Goal: Transaction & Acquisition: Book appointment/travel/reservation

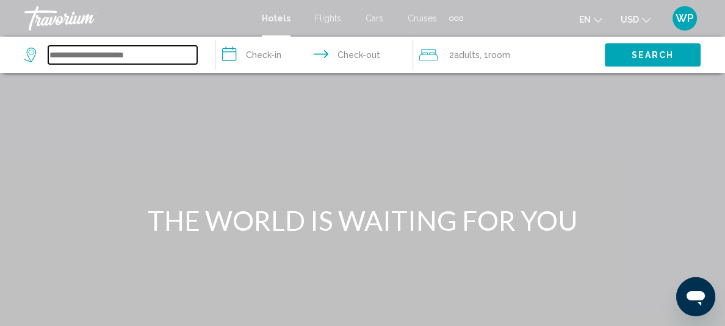
click at [123, 53] on input "Search widget" at bounding box center [122, 55] width 149 height 18
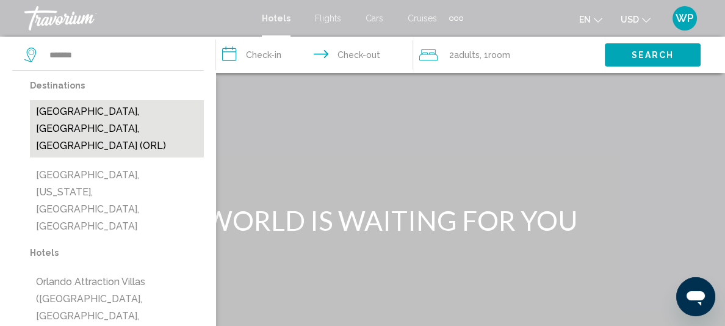
click at [89, 107] on button "[GEOGRAPHIC_DATA], [GEOGRAPHIC_DATA], [GEOGRAPHIC_DATA] (ORL)" at bounding box center [117, 128] width 174 height 57
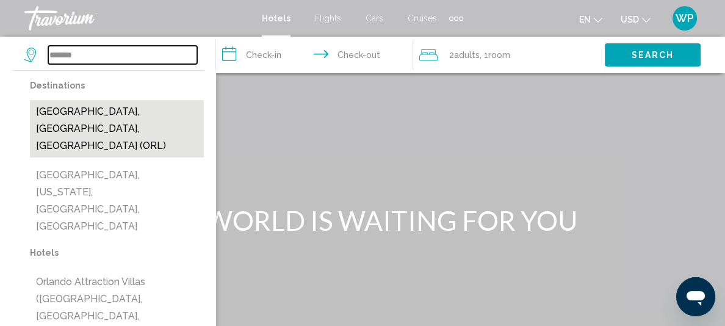
type input "**********"
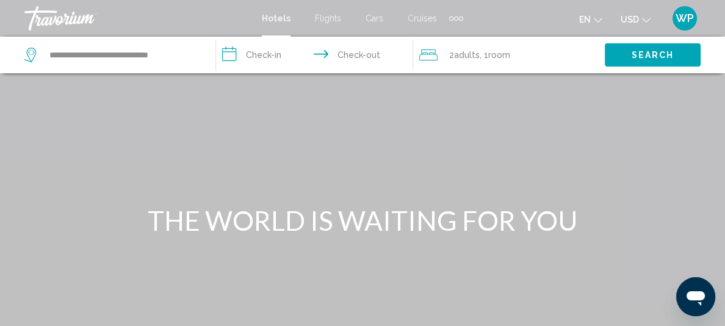
click at [274, 53] on input "**********" at bounding box center [317, 57] width 203 height 40
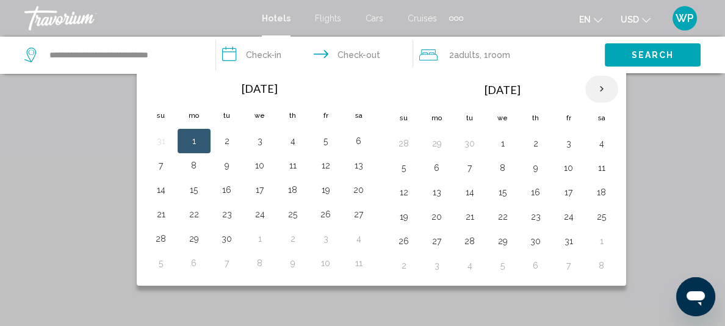
click at [619, 86] on th "Next month" at bounding box center [602, 89] width 33 height 27
click at [619, 87] on th "Next month" at bounding box center [602, 89] width 33 height 27
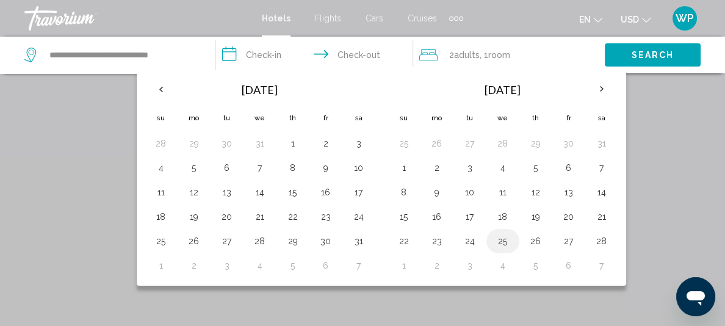
click at [513, 238] on button "25" at bounding box center [503, 241] width 20 height 17
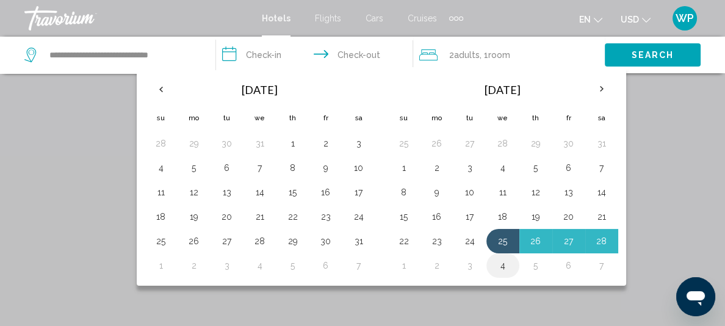
click at [513, 262] on button "4" at bounding box center [503, 265] width 20 height 17
type input "**********"
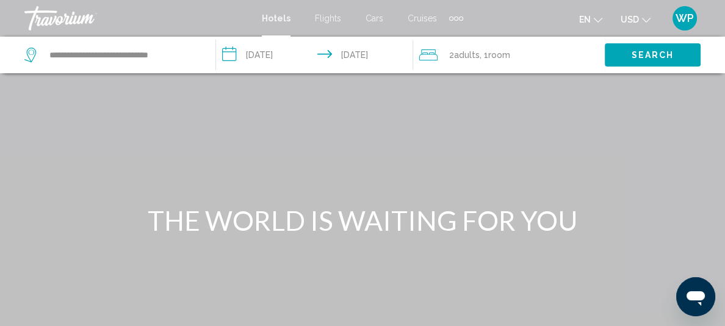
click at [477, 54] on span "Adults" at bounding box center [467, 55] width 26 height 10
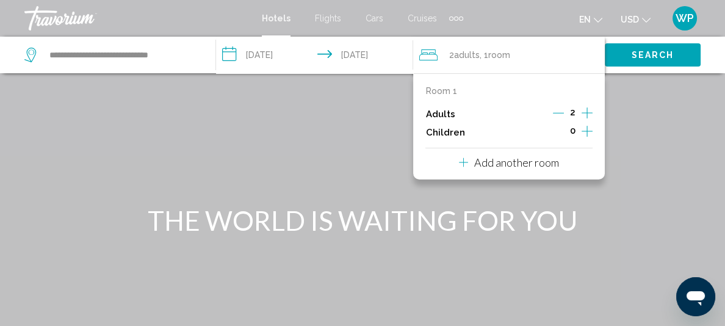
click at [589, 111] on icon "Increment adults" at bounding box center [587, 113] width 11 height 15
click at [589, 112] on icon "Increment adults" at bounding box center [587, 112] width 11 height 11
click at [658, 53] on span "Search" at bounding box center [653, 56] width 43 height 10
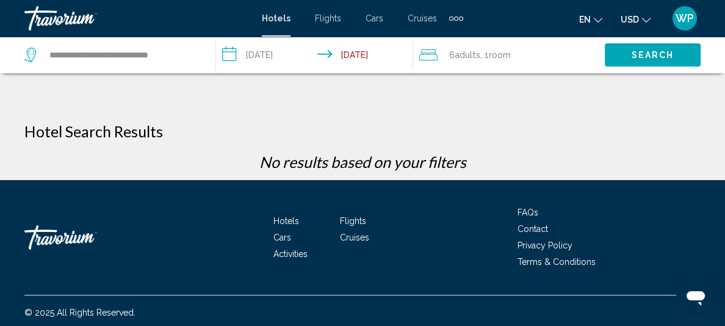
click at [471, 40] on div "6 Adult Adults , 1 Room rooms" at bounding box center [513, 55] width 186 height 37
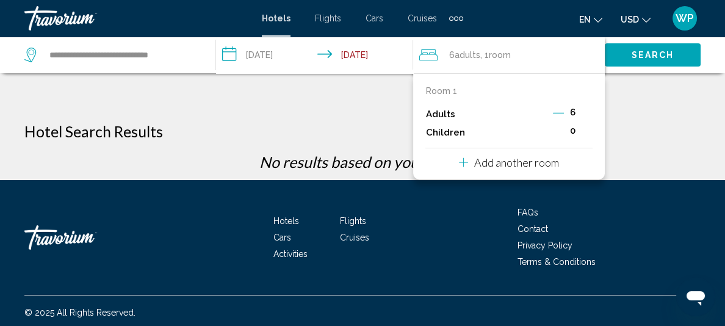
click at [562, 109] on icon "Decrement adults" at bounding box center [558, 112] width 11 height 11
click at [562, 109] on icon "Decrement adults" at bounding box center [559, 112] width 11 height 11
click at [562, 109] on icon "Decrement adults" at bounding box center [558, 112] width 11 height 11
click at [650, 56] on span "Search" at bounding box center [653, 56] width 43 height 10
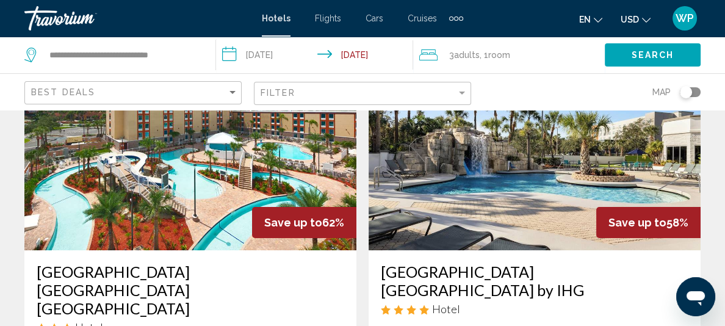
scroll to position [111, 0]
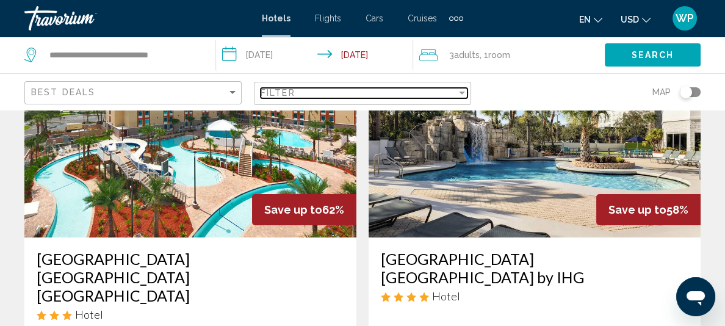
click at [367, 93] on div "Filter" at bounding box center [359, 93] width 196 height 10
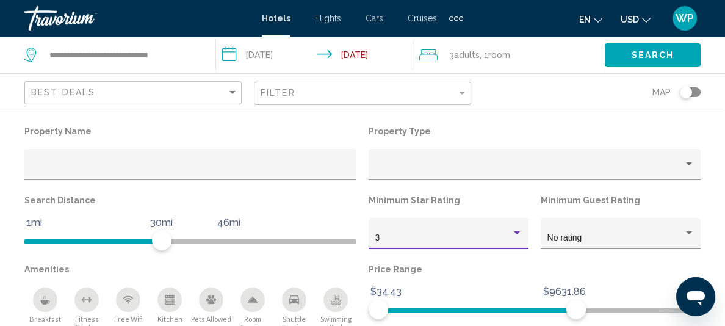
click at [514, 234] on div "Hotel Filters" at bounding box center [517, 232] width 6 height 3
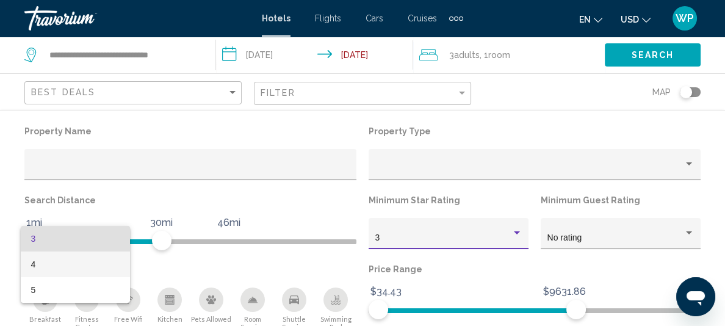
click at [100, 263] on span "4" at bounding box center [76, 265] width 90 height 26
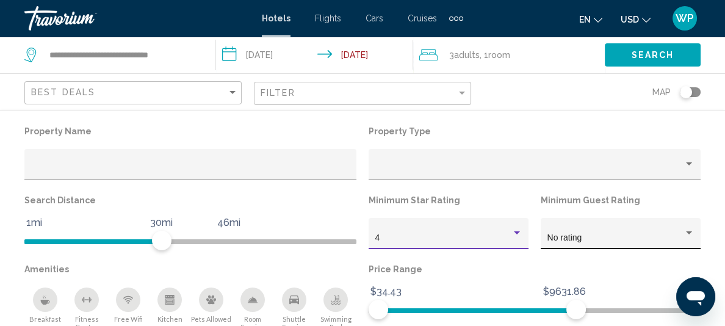
click at [684, 231] on div "Hotel Filters" at bounding box center [689, 233] width 11 height 10
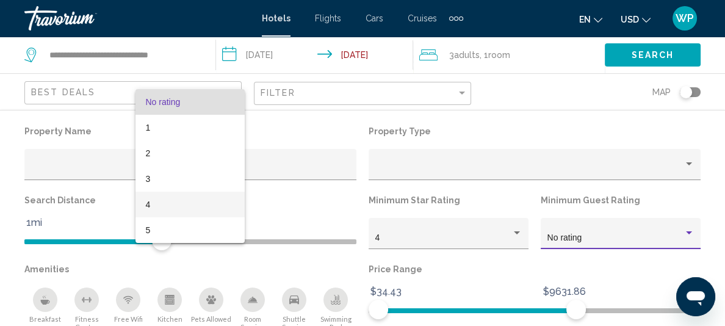
click at [161, 205] on span "4" at bounding box center [190, 205] width 90 height 26
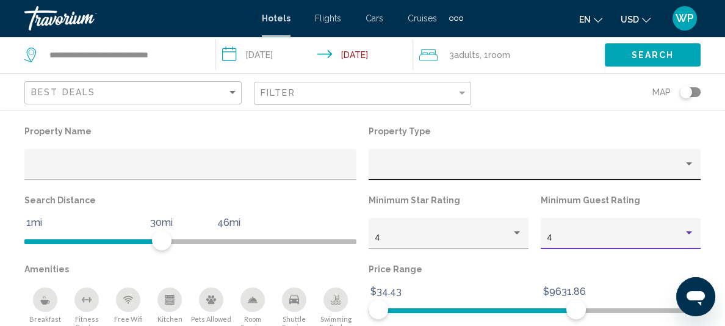
click at [382, 166] on div "Property type" at bounding box center [530, 169] width 308 height 10
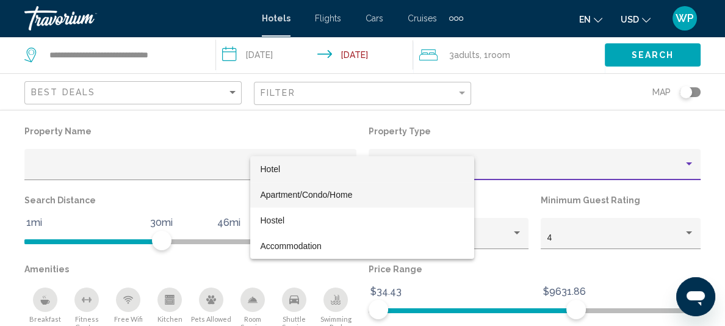
click at [336, 193] on span "Apartment/Condo/Home" at bounding box center [306, 195] width 92 height 10
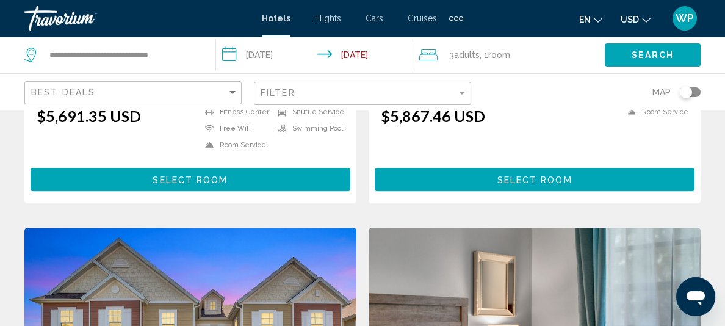
scroll to position [1776, 0]
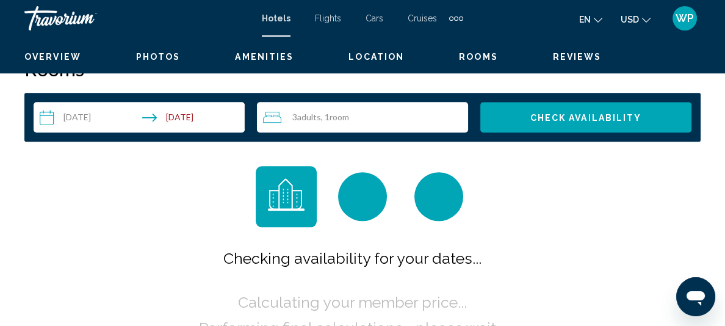
scroll to position [163, 0]
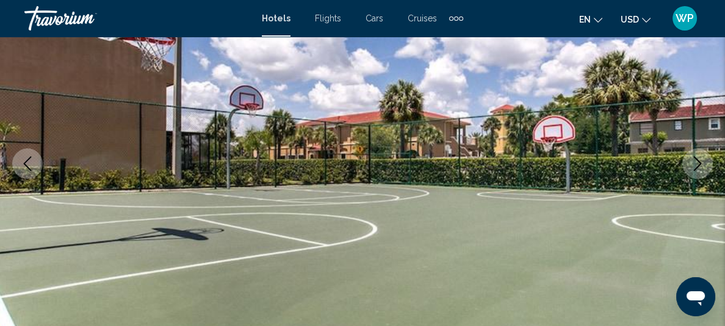
click at [697, 162] on icon "Next image" at bounding box center [698, 163] width 15 height 15
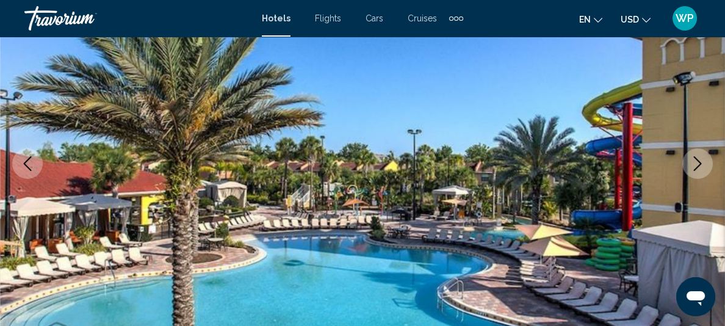
click at [697, 162] on icon "Next image" at bounding box center [698, 163] width 15 height 15
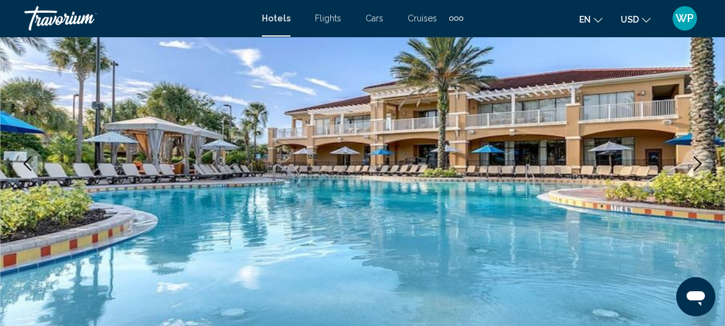
click at [697, 162] on icon "Next image" at bounding box center [698, 163] width 15 height 15
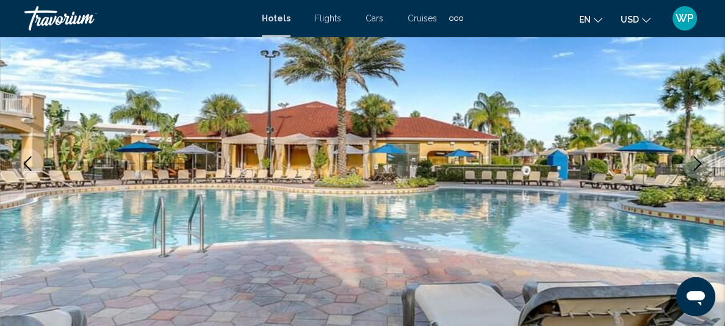
click at [697, 162] on icon "Next image" at bounding box center [698, 163] width 15 height 15
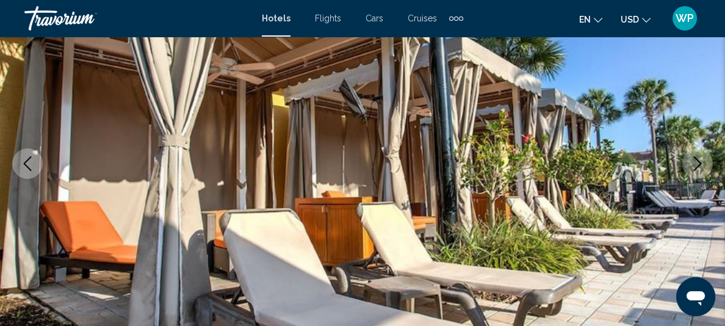
click at [26, 161] on icon "Previous image" at bounding box center [27, 163] width 15 height 15
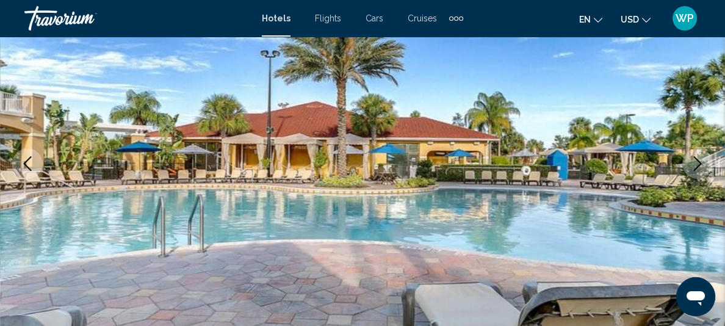
click at [702, 164] on icon "Next image" at bounding box center [698, 163] width 15 height 15
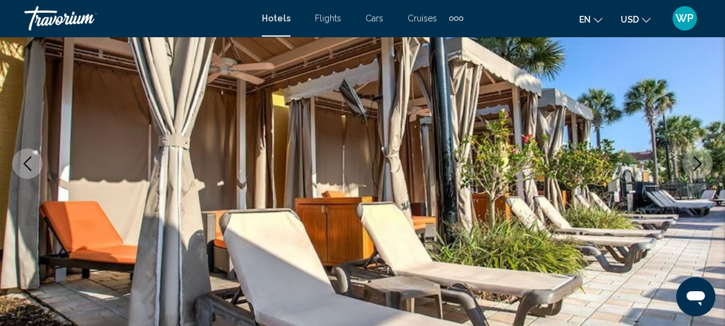
click at [702, 164] on icon "Next image" at bounding box center [698, 163] width 15 height 15
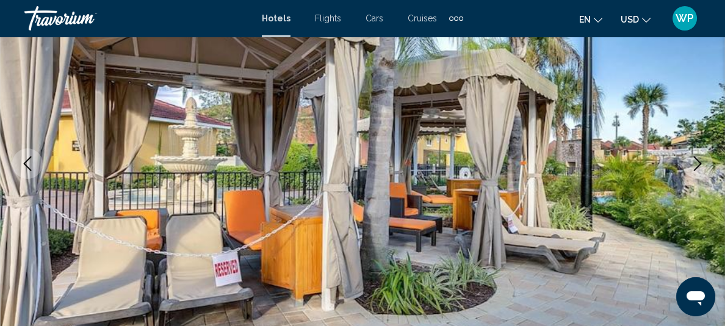
click at [702, 164] on icon "Next image" at bounding box center [698, 163] width 15 height 15
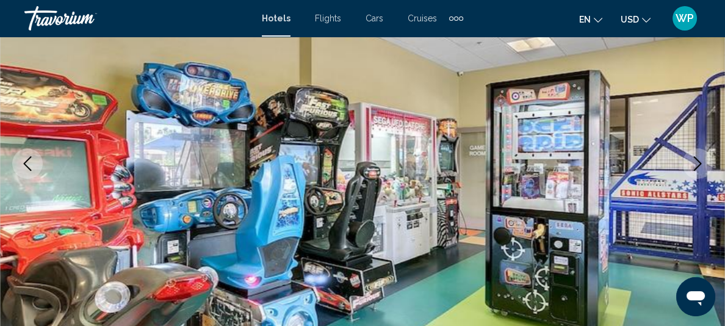
click at [702, 164] on icon "Next image" at bounding box center [698, 163] width 15 height 15
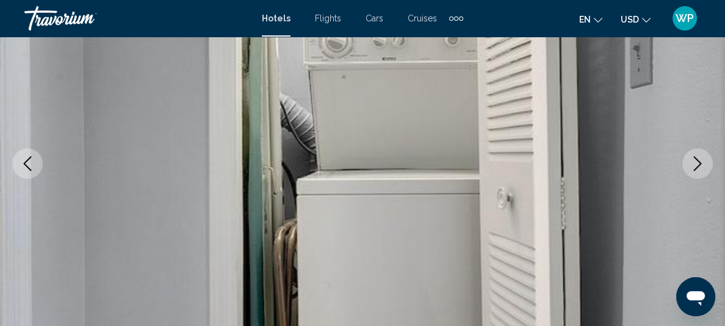
click at [698, 161] on icon "Next image" at bounding box center [698, 163] width 15 height 15
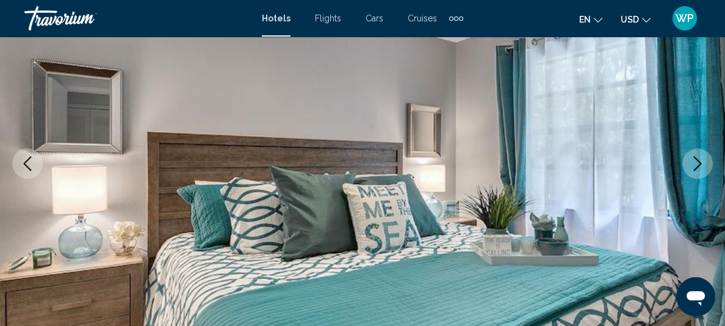
click at [698, 161] on icon "Next image" at bounding box center [698, 163] width 15 height 15
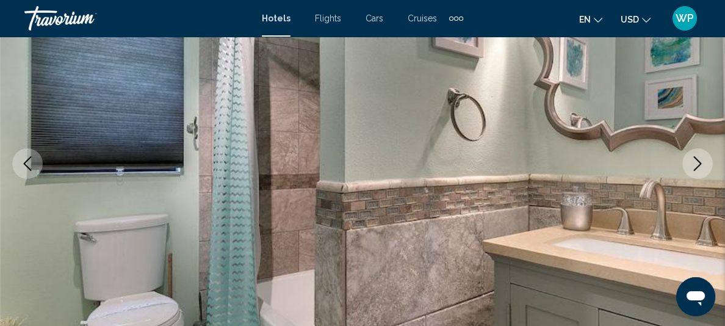
click at [698, 161] on icon "Next image" at bounding box center [698, 163] width 15 height 15
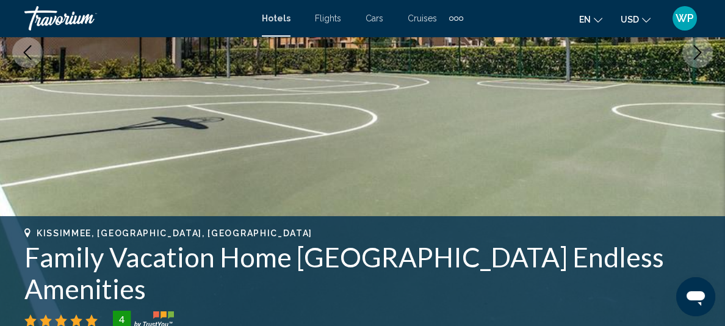
scroll to position [330, 0]
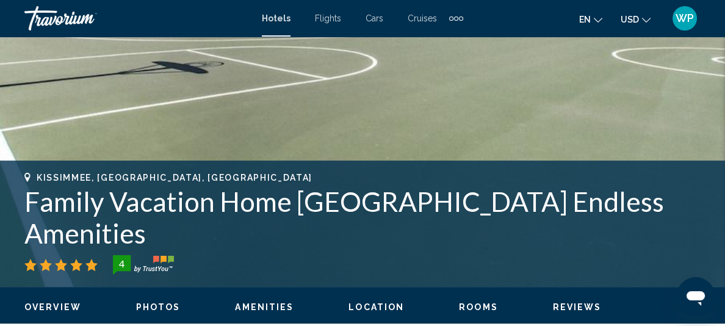
click at [473, 302] on span "Rooms" at bounding box center [478, 307] width 39 height 10
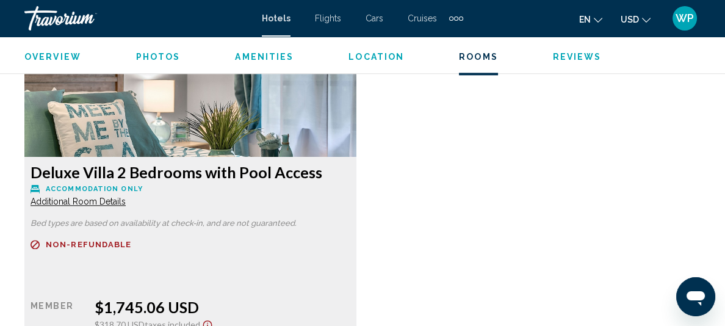
scroll to position [1925, 0]
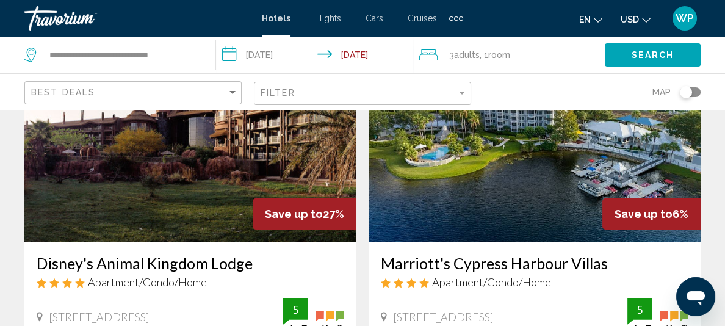
scroll to position [111, 0]
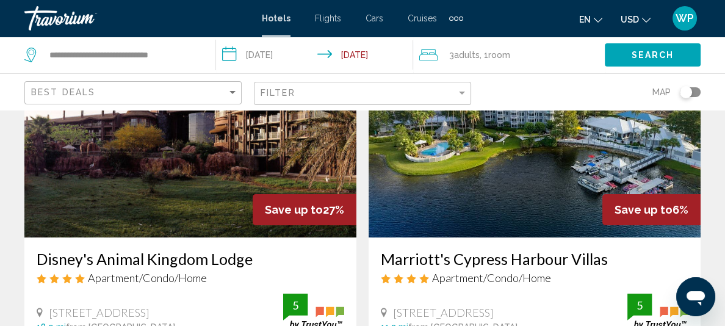
click at [168, 170] on img "Main content" at bounding box center [190, 139] width 332 height 195
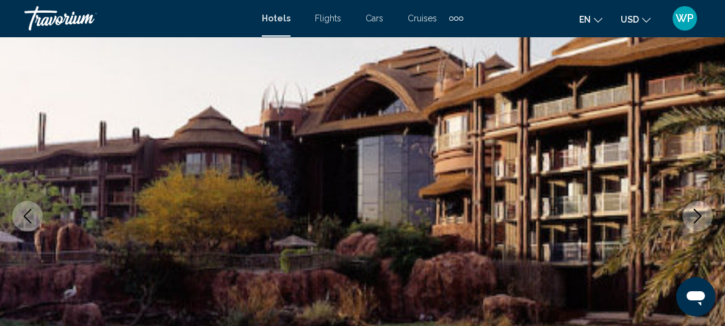
scroll to position [164, 0]
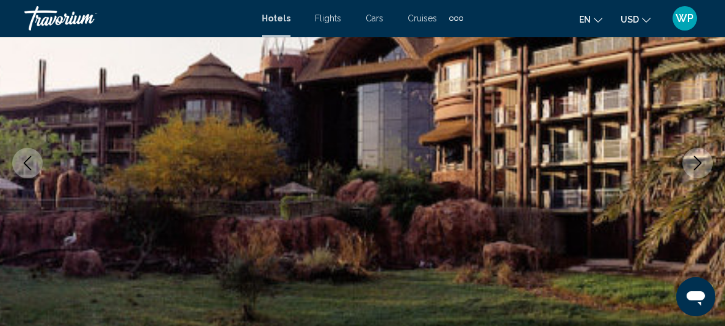
click at [697, 162] on icon "Next image" at bounding box center [698, 163] width 15 height 15
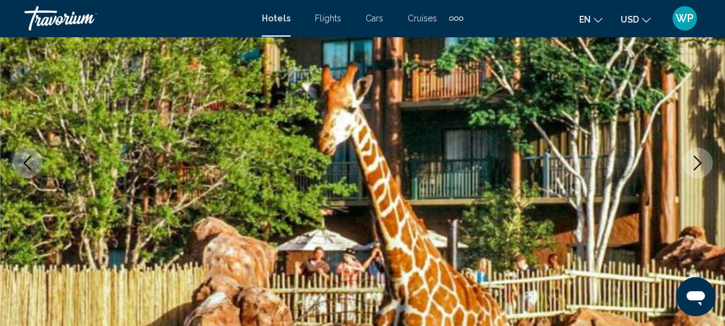
click at [697, 162] on icon "Next image" at bounding box center [698, 163] width 15 height 15
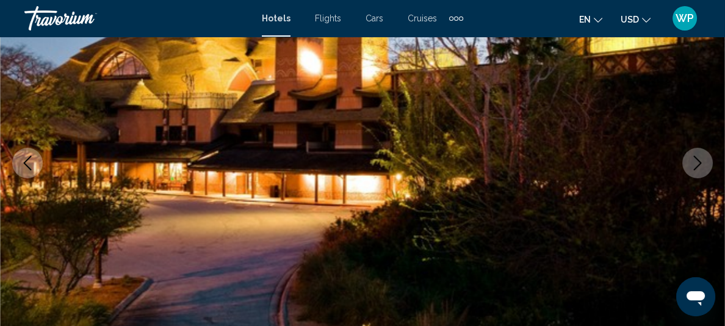
click at [697, 162] on icon "Next image" at bounding box center [698, 163] width 15 height 15
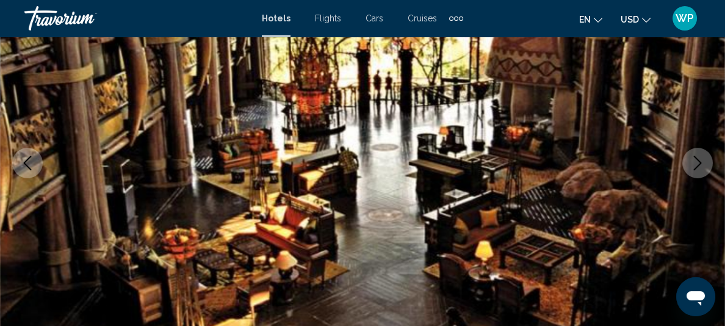
click at [697, 162] on icon "Next image" at bounding box center [698, 163] width 15 height 15
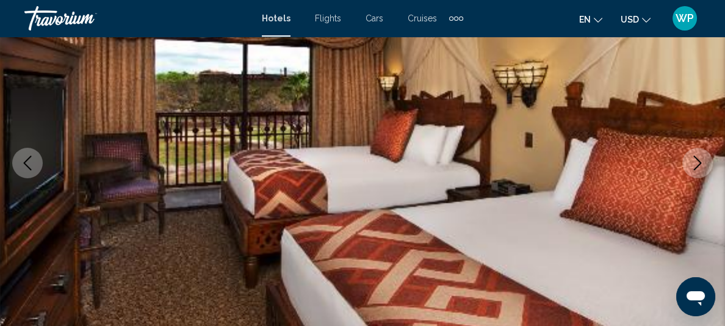
click at [697, 162] on icon "Next image" at bounding box center [698, 163] width 15 height 15
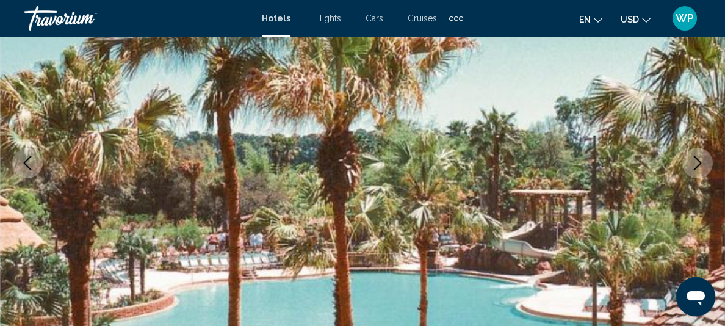
click at [697, 162] on icon "Next image" at bounding box center [698, 163] width 15 height 15
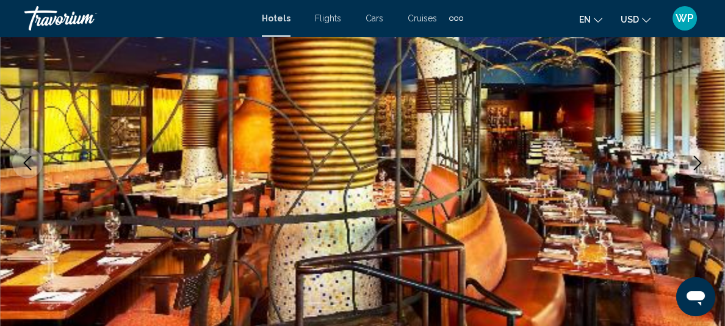
click at [697, 162] on icon "Next image" at bounding box center [698, 163] width 15 height 15
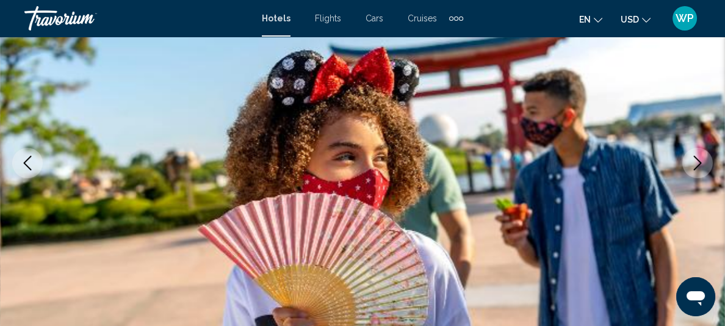
click at [697, 162] on icon "Next image" at bounding box center [698, 163] width 15 height 15
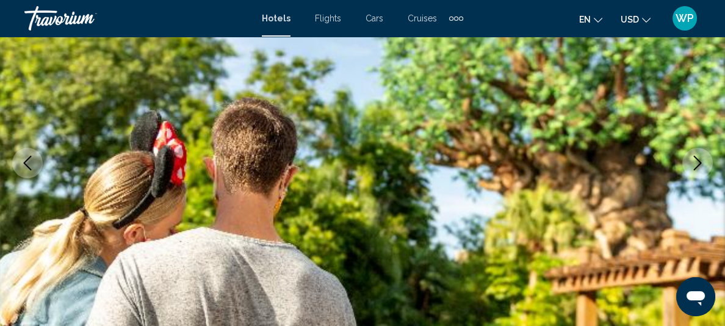
click at [697, 162] on icon "Next image" at bounding box center [698, 163] width 15 height 15
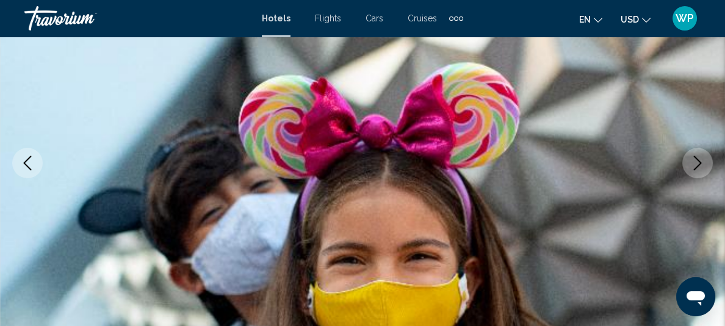
click at [697, 162] on icon "Next image" at bounding box center [698, 163] width 15 height 15
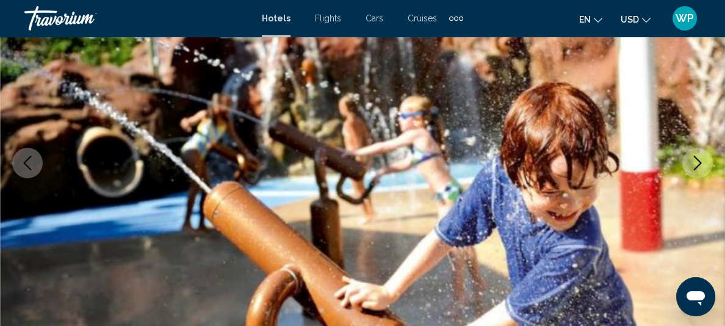
click at [697, 162] on icon "Next image" at bounding box center [698, 163] width 15 height 15
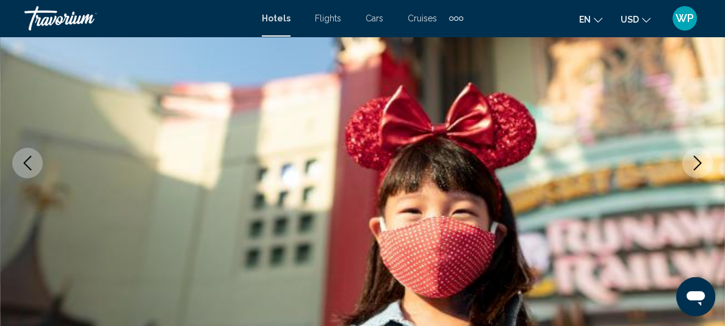
click at [697, 162] on icon "Next image" at bounding box center [698, 163] width 15 height 15
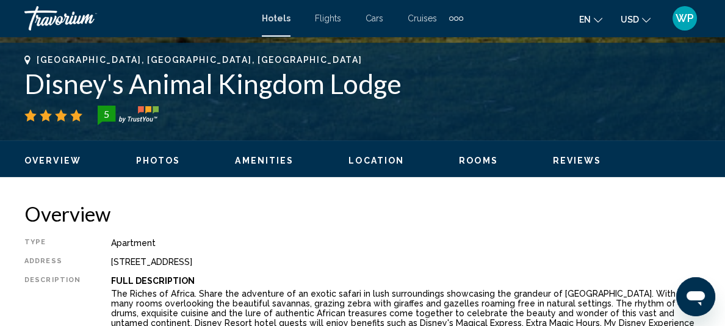
scroll to position [553, 0]
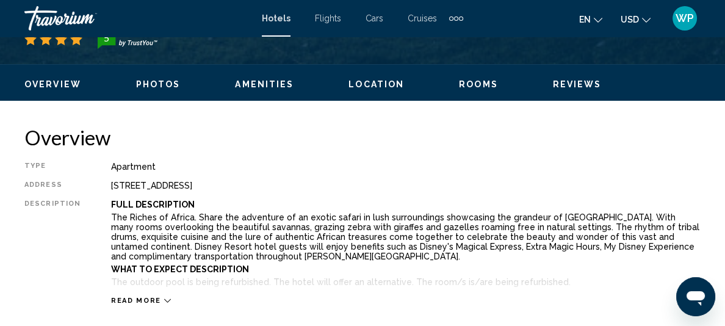
click at [473, 79] on span "Rooms" at bounding box center [478, 84] width 39 height 10
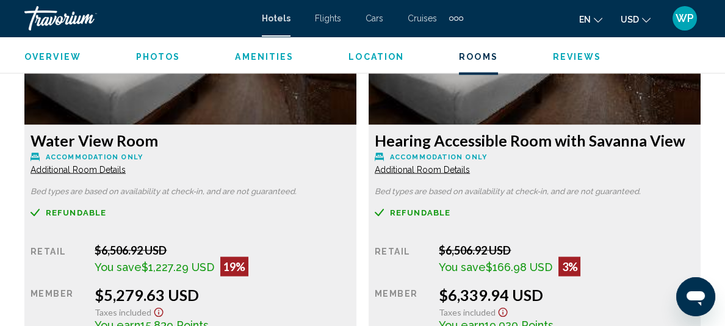
scroll to position [3201, 0]
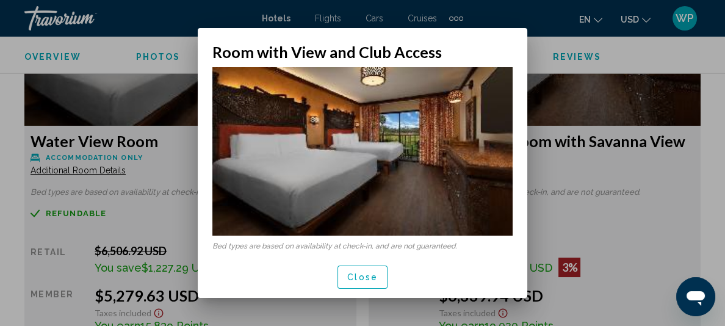
scroll to position [0, 0]
click at [364, 277] on span "Close" at bounding box center [362, 278] width 31 height 10
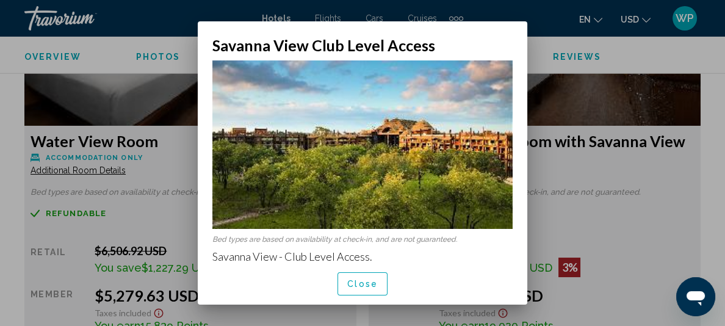
scroll to position [0, 0]
click at [363, 280] on span "Close" at bounding box center [362, 285] width 31 height 10
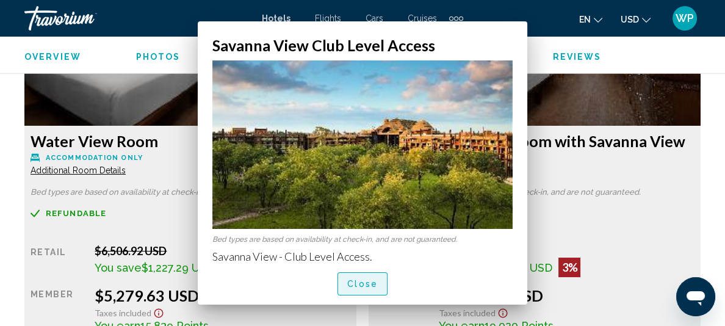
scroll to position [3201, 0]
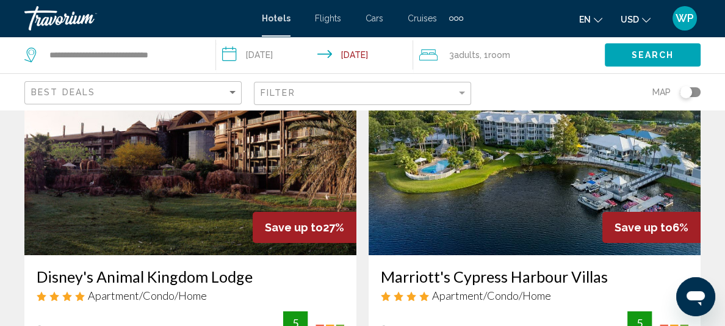
scroll to position [111, 0]
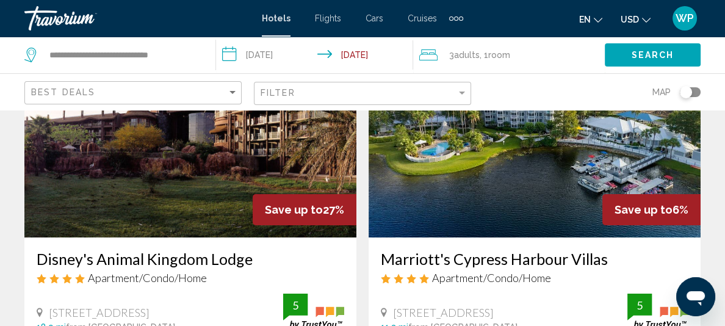
click at [369, 174] on img "Main content" at bounding box center [535, 139] width 332 height 195
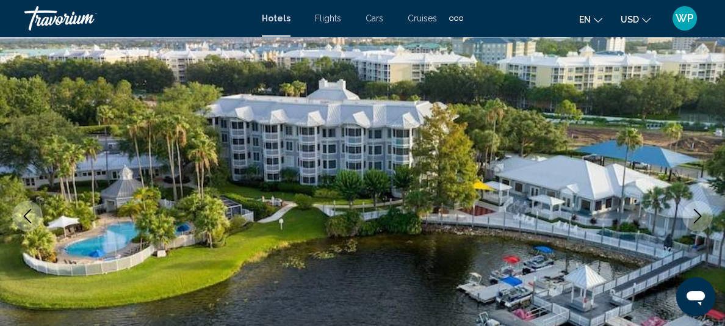
scroll to position [164, 0]
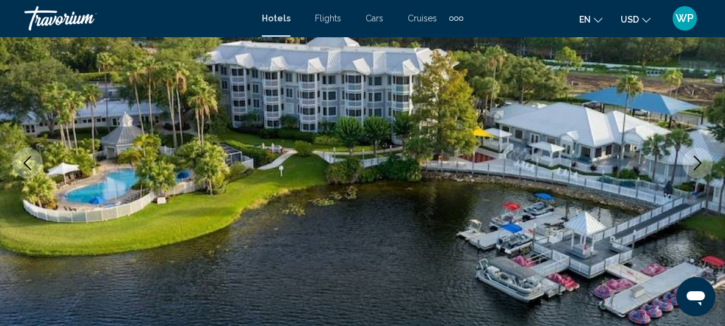
click at [700, 158] on icon "Next image" at bounding box center [698, 163] width 15 height 15
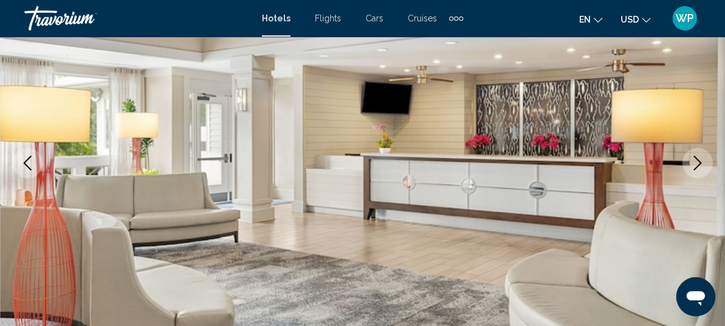
click at [700, 158] on icon "Next image" at bounding box center [698, 163] width 15 height 15
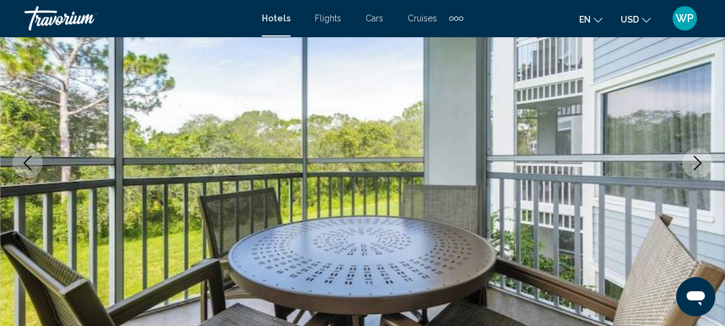
click at [700, 158] on icon "Next image" at bounding box center [698, 163] width 15 height 15
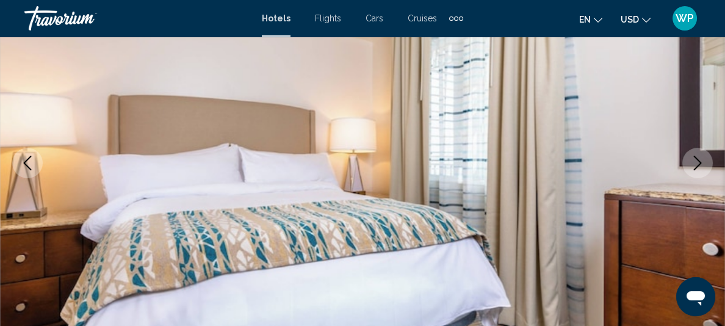
click at [700, 158] on icon "Next image" at bounding box center [698, 163] width 15 height 15
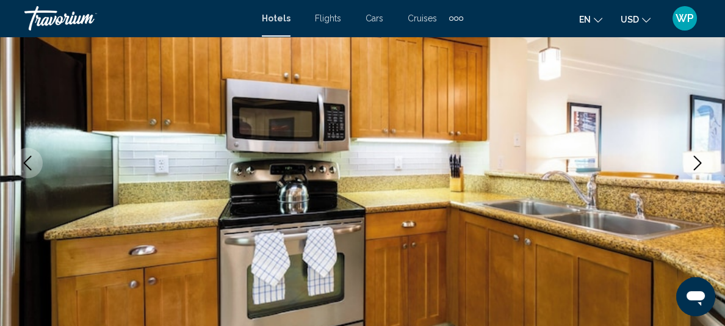
click at [699, 160] on icon "Next image" at bounding box center [698, 163] width 8 height 15
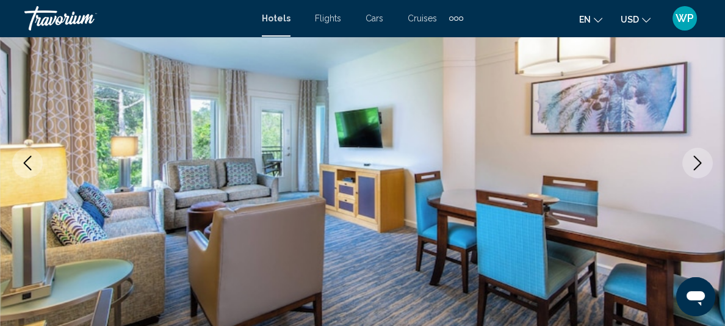
click at [699, 160] on icon "Next image" at bounding box center [698, 163] width 8 height 15
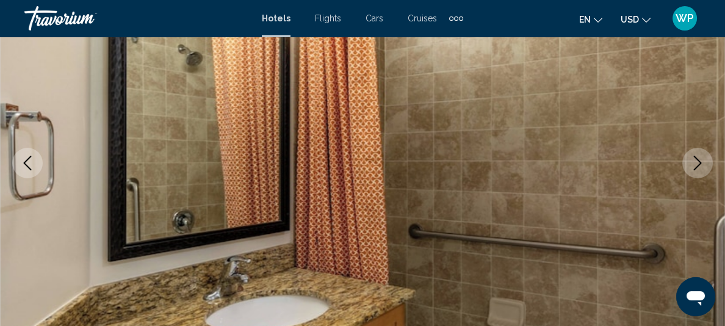
click at [699, 161] on icon "Next image" at bounding box center [698, 163] width 8 height 15
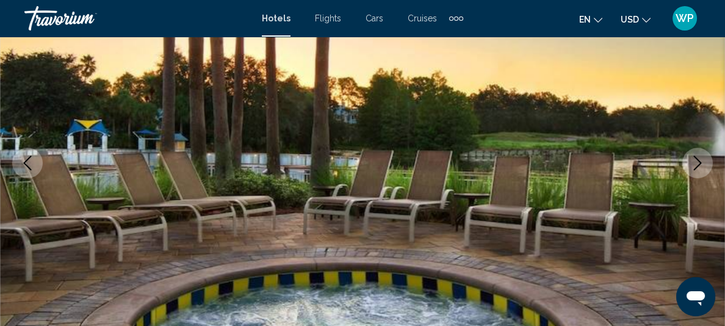
click at [699, 161] on icon "Next image" at bounding box center [698, 163] width 8 height 15
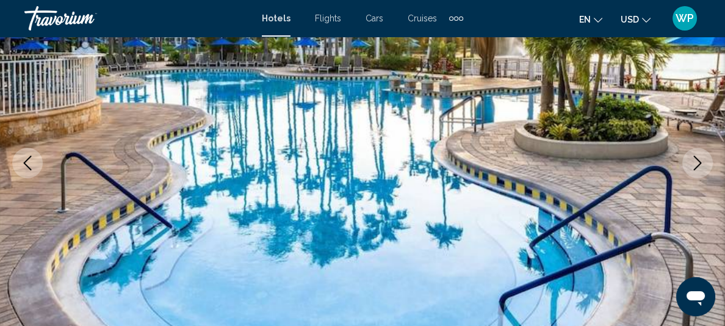
click at [699, 161] on icon "Next image" at bounding box center [698, 163] width 8 height 15
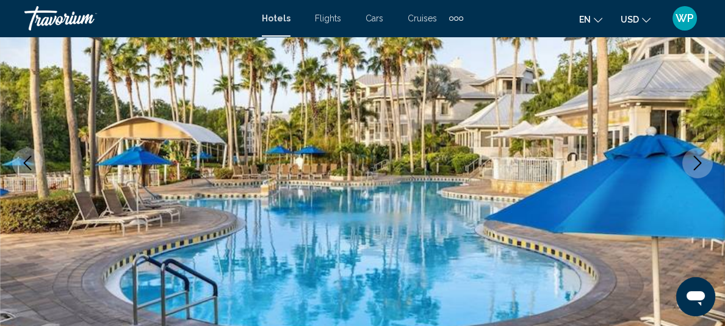
click at [699, 161] on icon "Next image" at bounding box center [698, 163] width 8 height 15
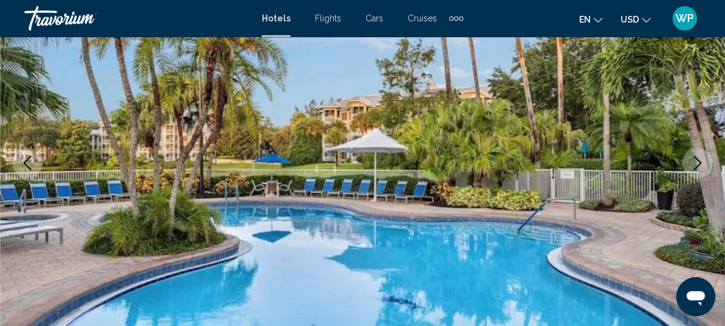
click at [699, 161] on icon "Next image" at bounding box center [698, 163] width 8 height 15
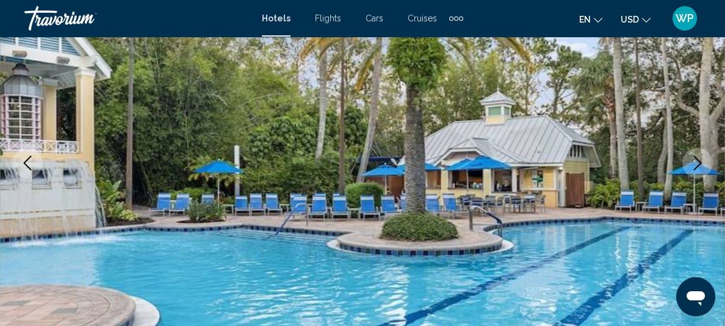
click at [699, 161] on icon "Next image" at bounding box center [698, 163] width 8 height 15
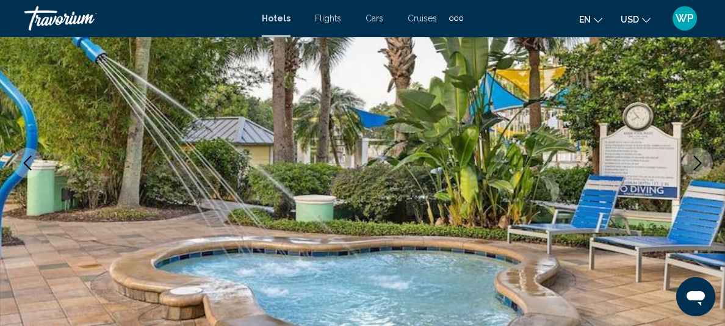
click at [699, 161] on icon "Next image" at bounding box center [698, 163] width 8 height 15
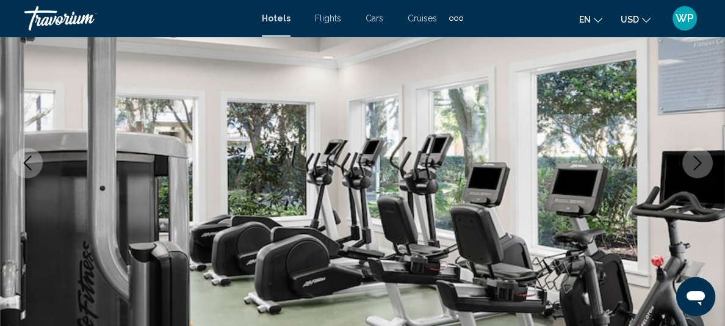
click at [699, 161] on icon "Next image" at bounding box center [698, 163] width 8 height 15
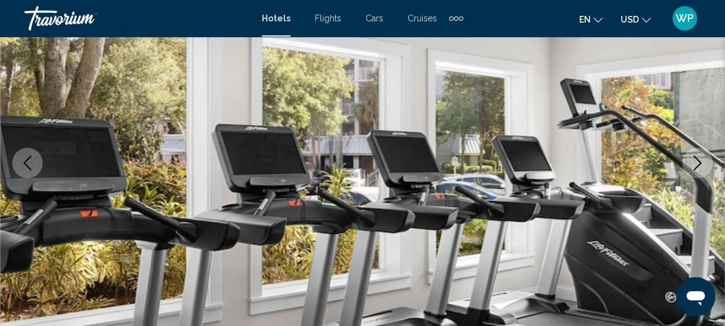
click at [699, 161] on icon "Next image" at bounding box center [698, 163] width 8 height 15
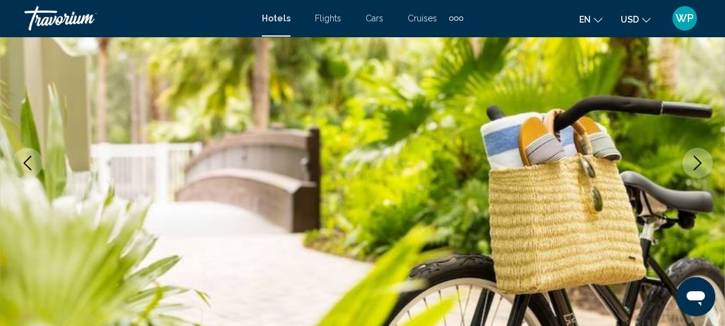
click at [699, 161] on icon "Next image" at bounding box center [698, 163] width 8 height 15
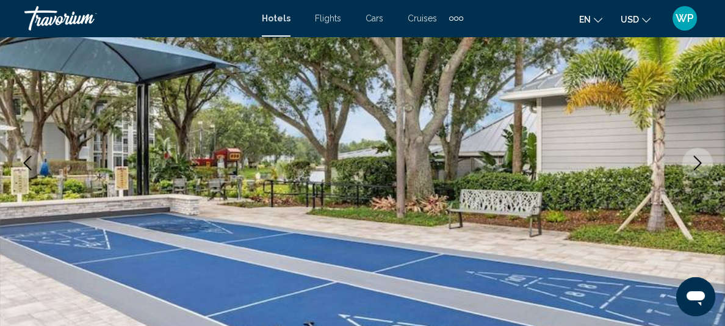
click at [699, 161] on icon "Next image" at bounding box center [698, 163] width 8 height 15
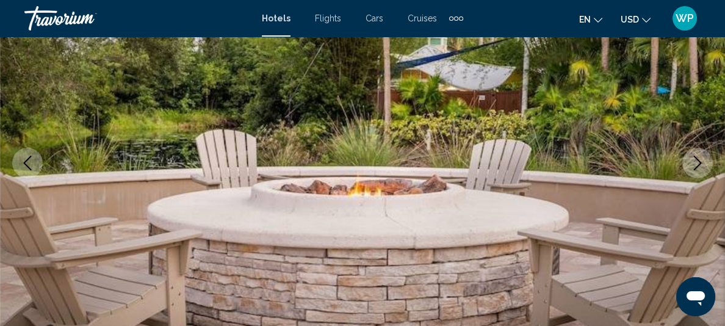
click at [699, 161] on icon "Next image" at bounding box center [698, 163] width 8 height 15
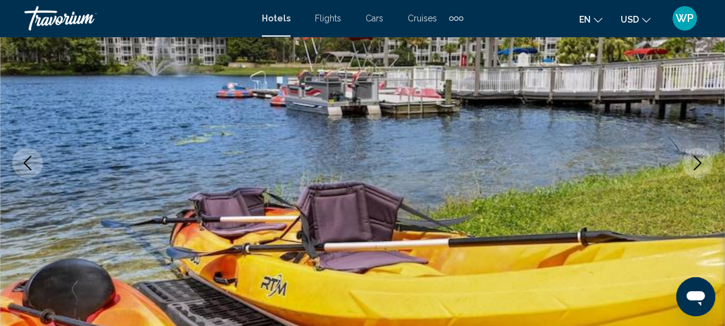
click at [699, 161] on icon "Next image" at bounding box center [698, 163] width 8 height 15
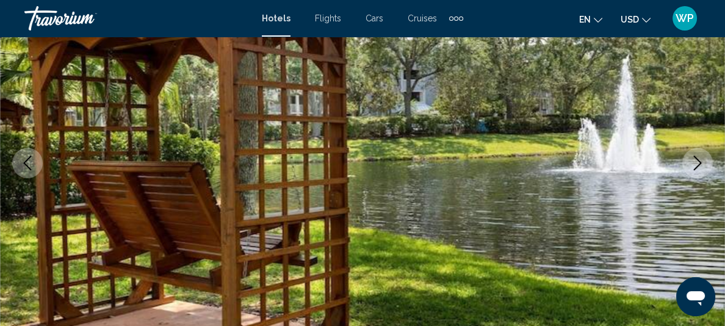
click at [699, 161] on icon "Next image" at bounding box center [698, 163] width 8 height 15
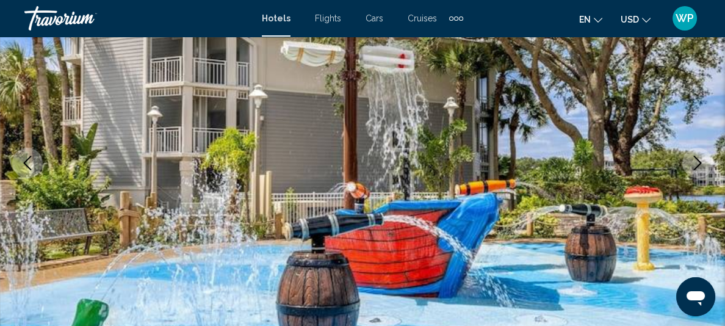
click at [699, 161] on icon "Next image" at bounding box center [698, 163] width 8 height 15
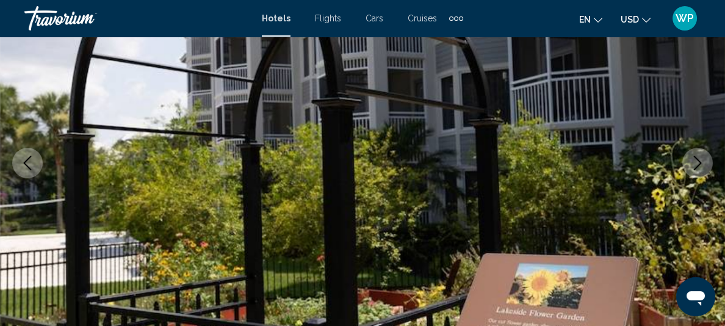
click at [699, 161] on icon "Next image" at bounding box center [698, 163] width 8 height 15
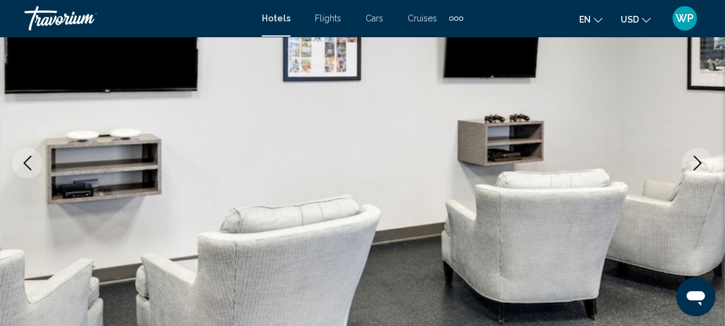
click at [699, 161] on icon "Next image" at bounding box center [698, 163] width 8 height 15
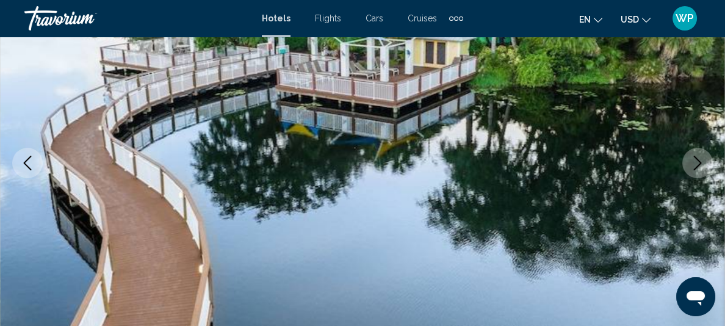
click at [699, 161] on icon "Next image" at bounding box center [698, 163] width 8 height 15
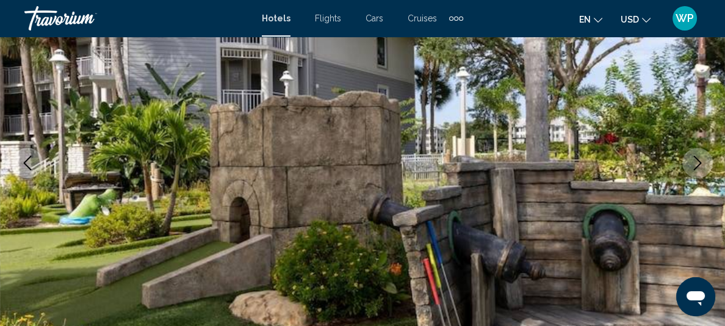
click at [699, 161] on icon "Next image" at bounding box center [698, 163] width 8 height 15
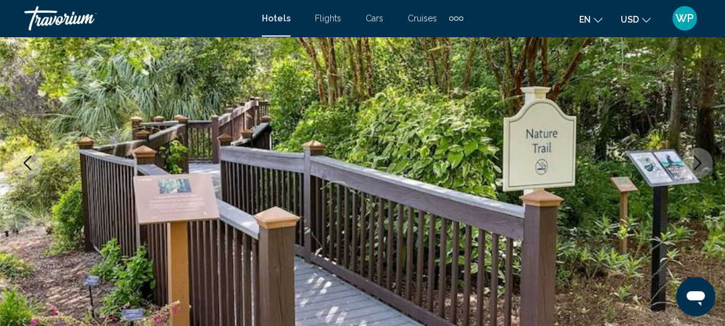
click at [699, 161] on icon "Next image" at bounding box center [698, 163] width 8 height 15
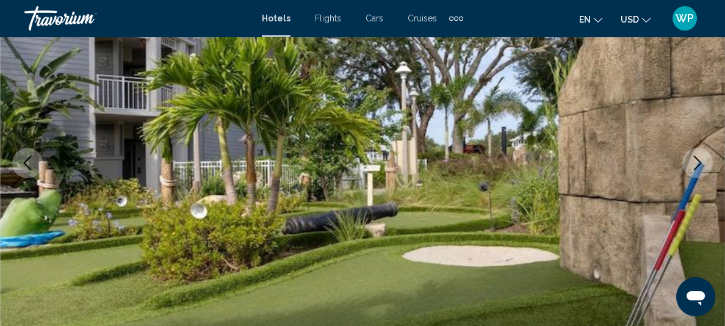
click at [699, 161] on icon "Next image" at bounding box center [698, 163] width 8 height 15
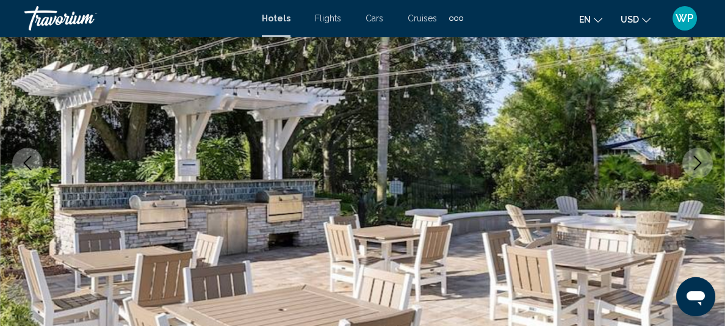
click at [699, 161] on icon "Next image" at bounding box center [698, 163] width 8 height 15
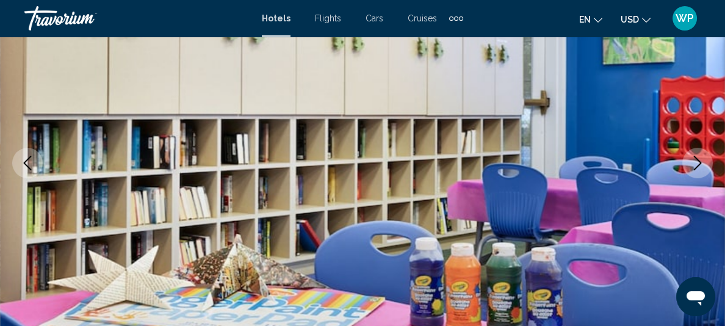
click at [699, 161] on icon "Next image" at bounding box center [698, 163] width 8 height 15
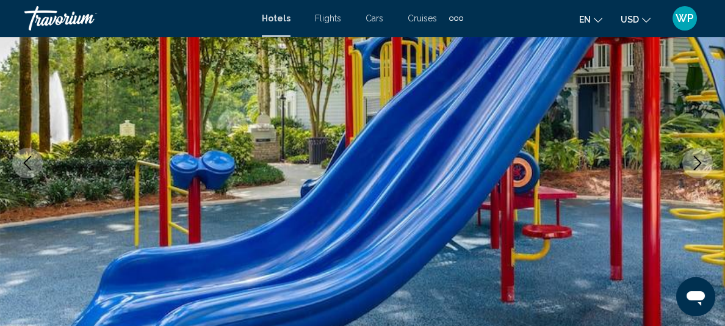
click at [699, 161] on icon "Next image" at bounding box center [698, 163] width 8 height 15
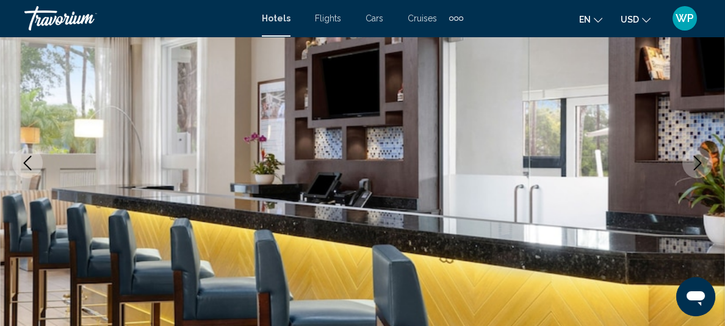
click at [699, 161] on icon "Next image" at bounding box center [698, 163] width 8 height 15
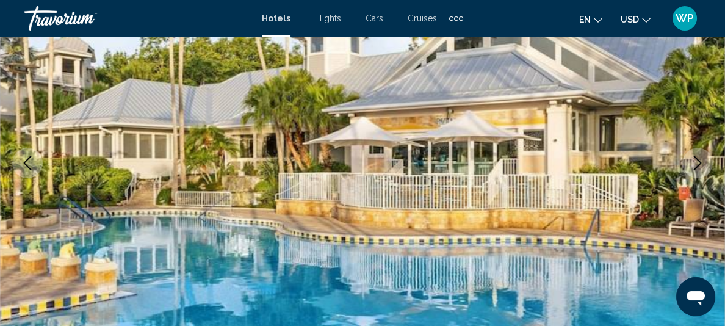
click at [699, 161] on icon "Next image" at bounding box center [698, 163] width 8 height 15
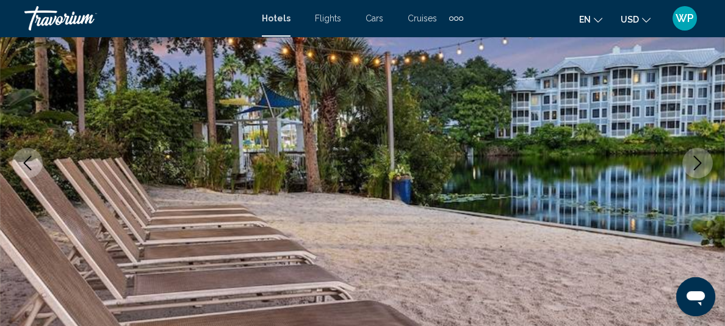
click at [699, 161] on icon "Next image" at bounding box center [698, 163] width 8 height 15
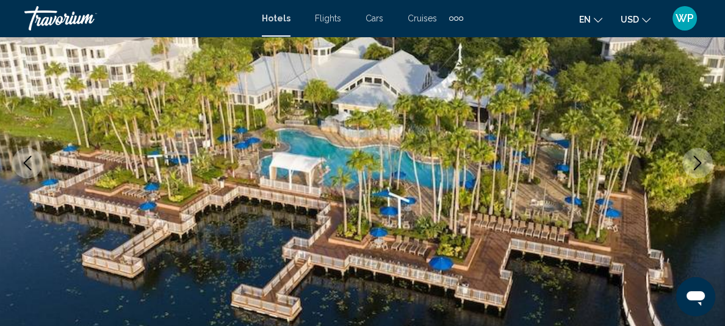
click at [699, 161] on icon "Next image" at bounding box center [698, 163] width 8 height 15
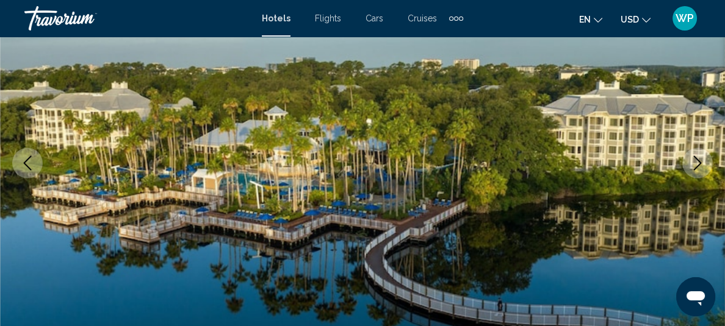
click at [699, 161] on icon "Next image" at bounding box center [698, 163] width 8 height 15
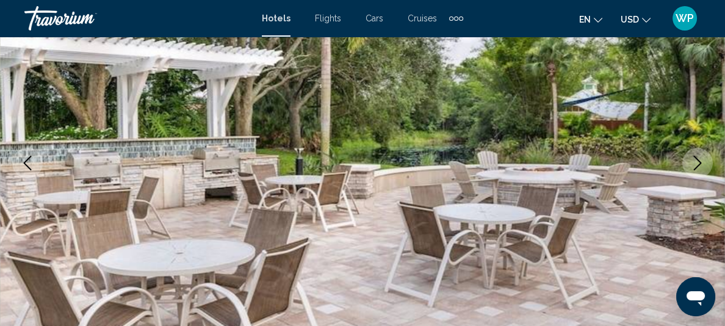
click at [699, 161] on icon "Next image" at bounding box center [698, 163] width 8 height 15
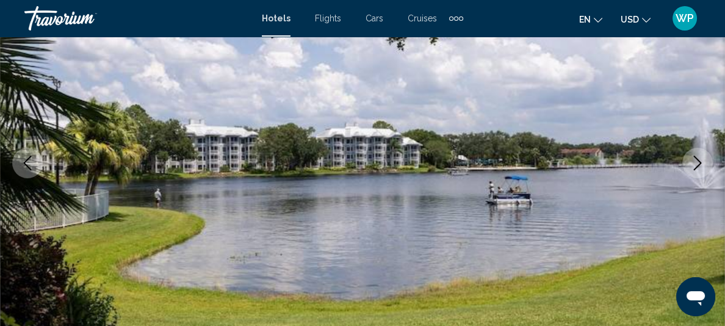
click at [699, 161] on icon "Next image" at bounding box center [698, 163] width 8 height 15
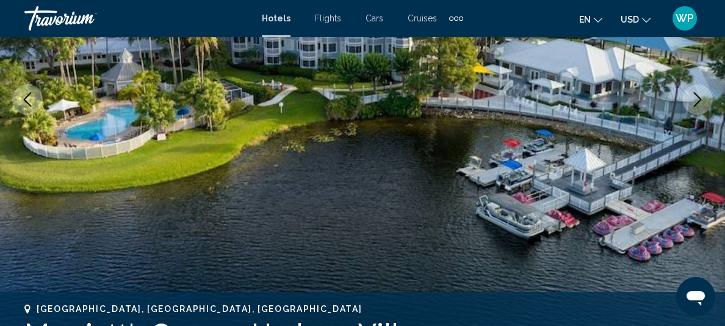
scroll to position [330, 0]
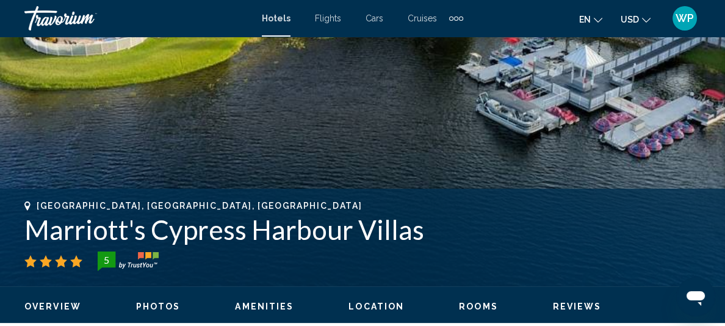
click at [472, 308] on span "Rooms" at bounding box center [478, 307] width 39 height 10
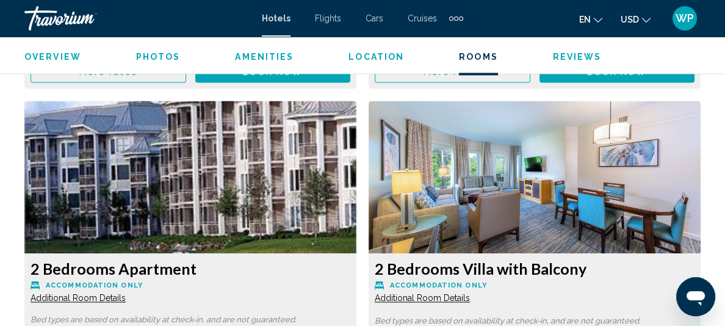
scroll to position [2258, 0]
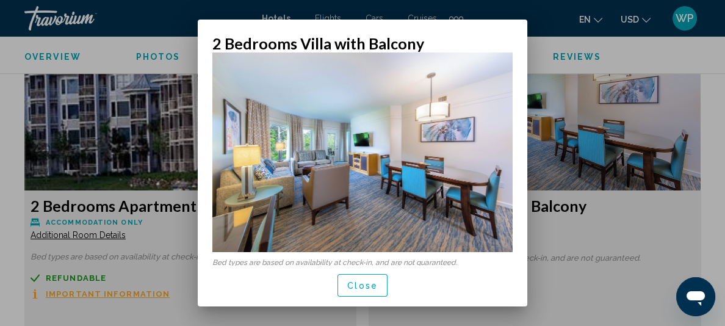
scroll to position [9, 0]
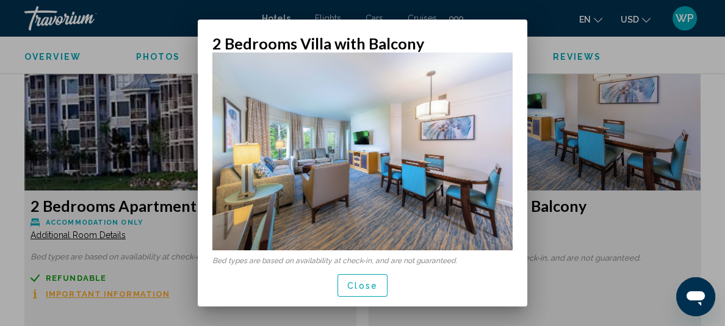
click at [374, 301] on div "Close" at bounding box center [363, 286] width 300 height 42
click at [370, 285] on span "Close" at bounding box center [362, 286] width 31 height 10
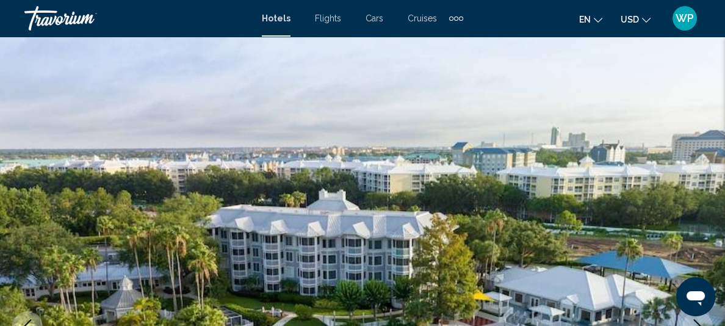
scroll to position [2258, 0]
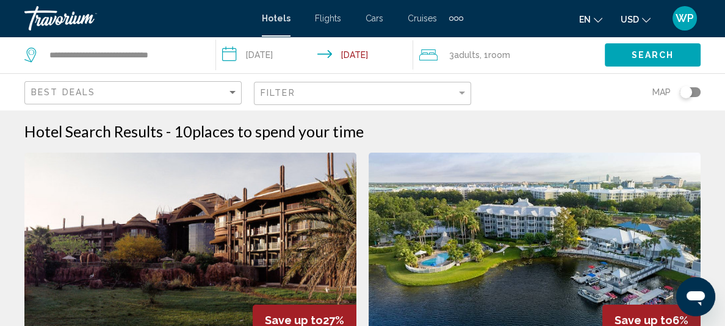
click at [382, 98] on div "Filter" at bounding box center [364, 93] width 207 height 23
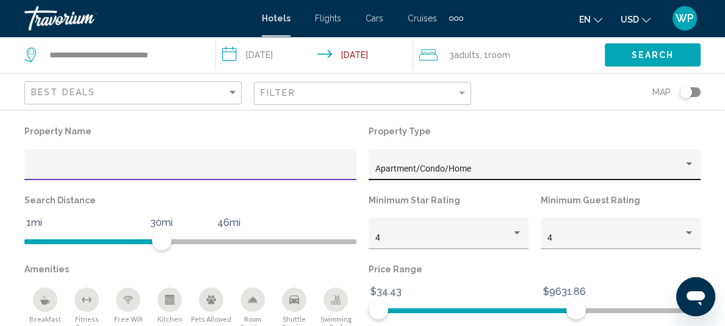
click at [686, 165] on div "Property type" at bounding box center [689, 163] width 6 height 3
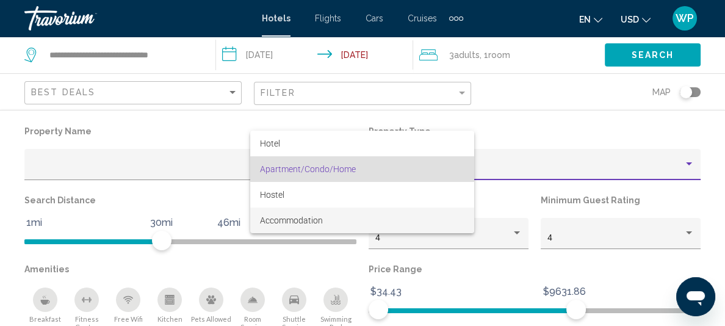
click at [313, 225] on span "Accommodation" at bounding box center [291, 221] width 63 height 10
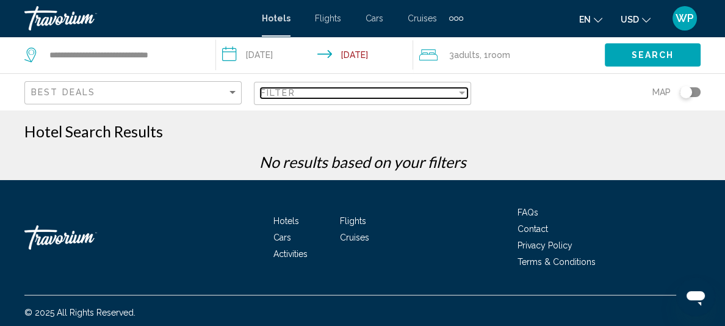
click at [350, 89] on div "Filter" at bounding box center [359, 93] width 196 height 10
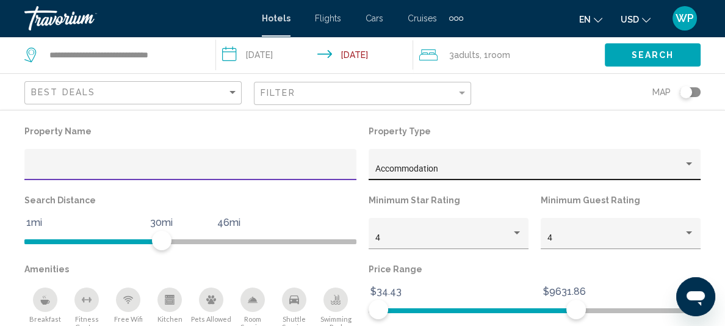
click at [376, 170] on div "Accommodation" at bounding box center [530, 169] width 308 height 10
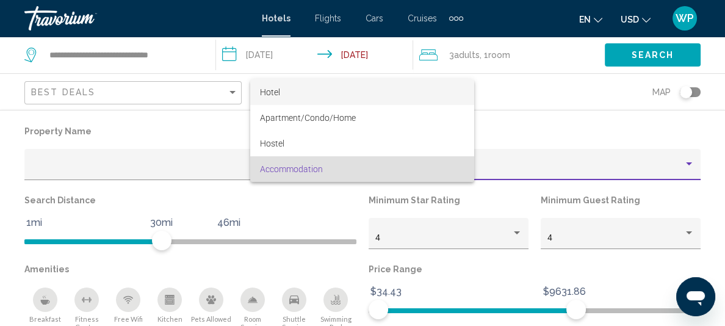
click at [305, 92] on span "Hotel" at bounding box center [362, 92] width 205 height 26
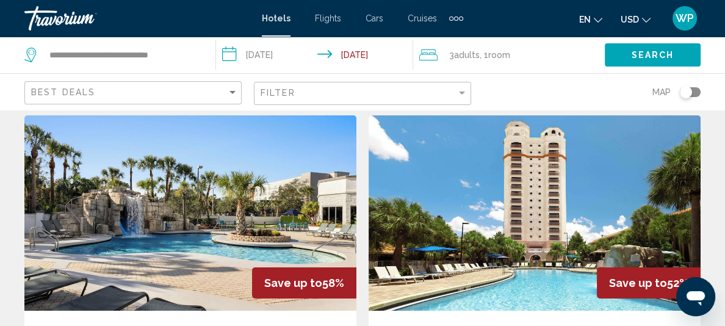
scroll to position [56, 0]
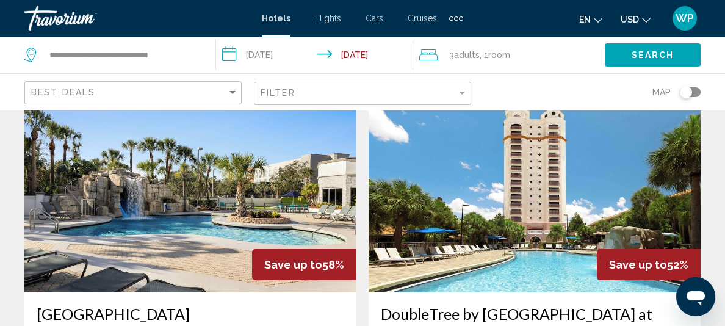
click at [184, 206] on img "Main content" at bounding box center [190, 194] width 332 height 195
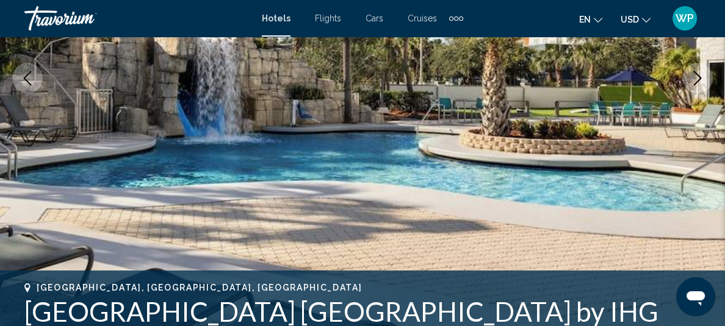
scroll to position [163, 0]
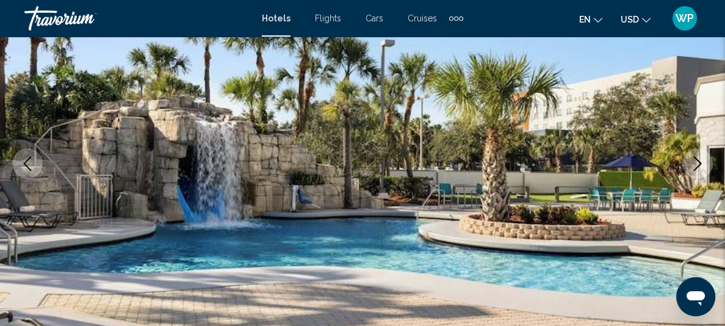
click at [693, 161] on icon "Next image" at bounding box center [698, 163] width 15 height 15
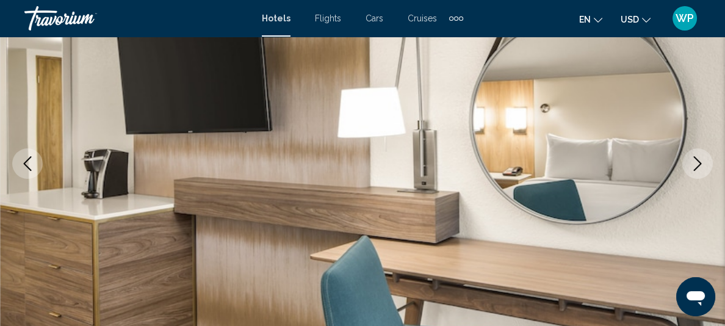
click at [696, 163] on icon "Next image" at bounding box center [698, 163] width 15 height 15
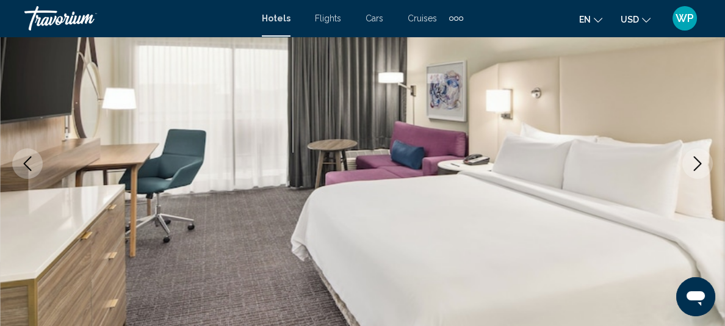
click at [696, 163] on icon "Next image" at bounding box center [698, 163] width 15 height 15
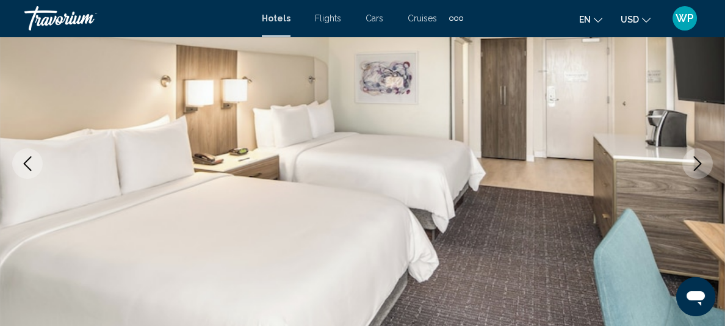
click at [696, 163] on icon "Next image" at bounding box center [698, 163] width 15 height 15
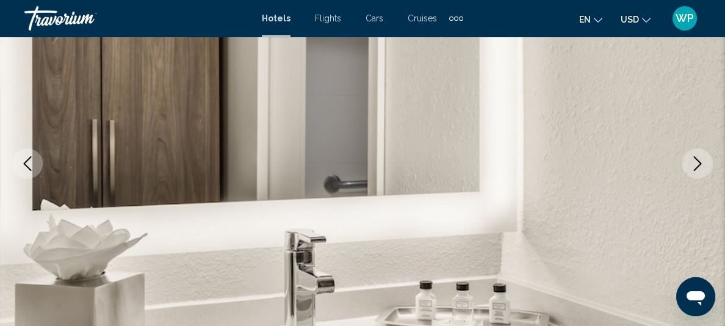
click at [696, 163] on icon "Next image" at bounding box center [698, 163] width 15 height 15
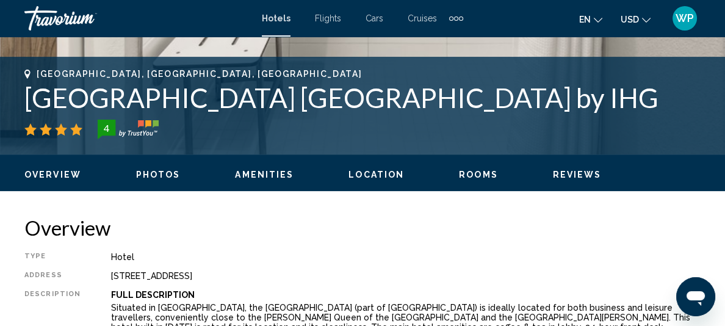
scroll to position [496, 0]
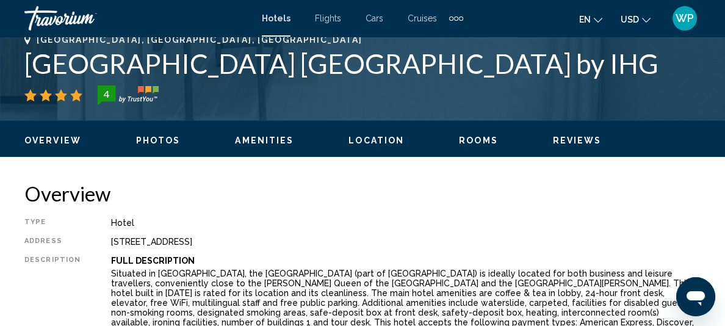
click at [473, 142] on span "Rooms" at bounding box center [478, 141] width 39 height 10
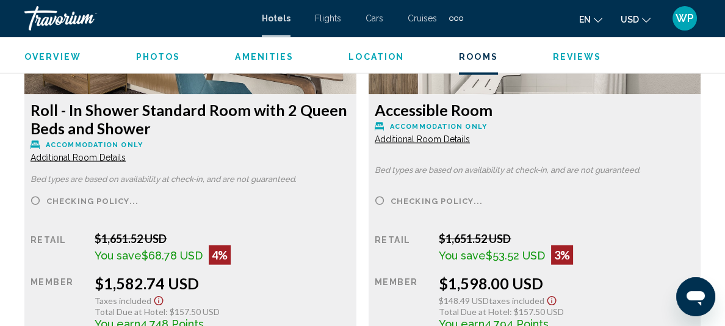
scroll to position [3259, 0]
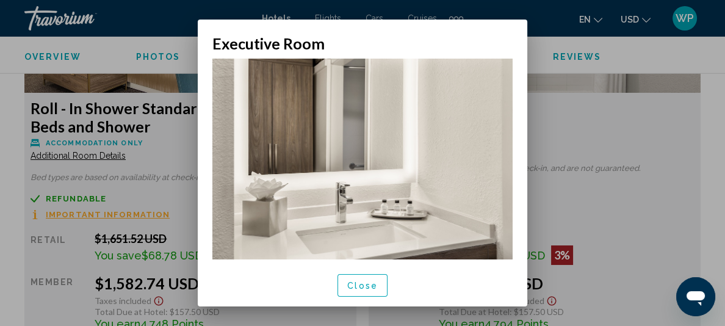
scroll to position [9, 0]
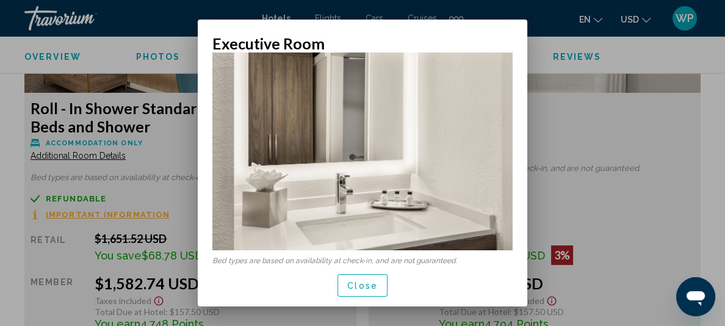
click at [362, 285] on span "Close" at bounding box center [362, 286] width 31 height 10
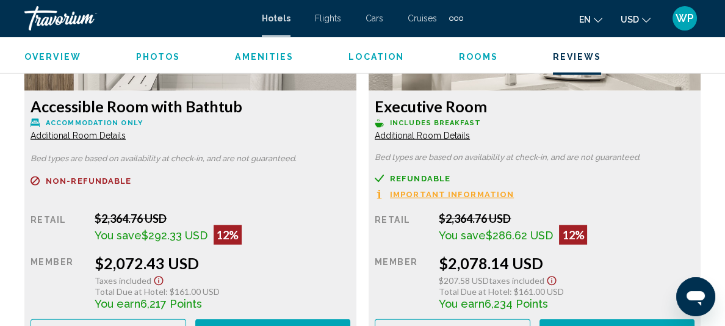
scroll to position [3704, 0]
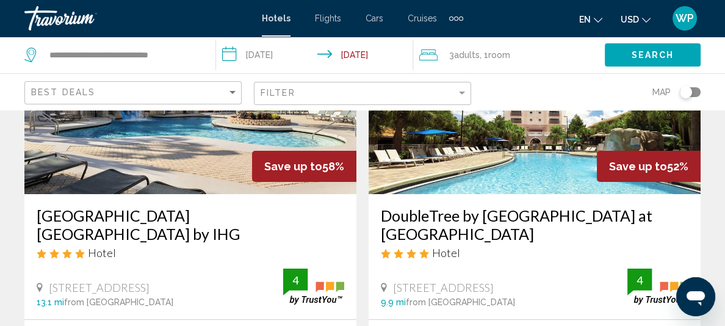
scroll to position [167, 0]
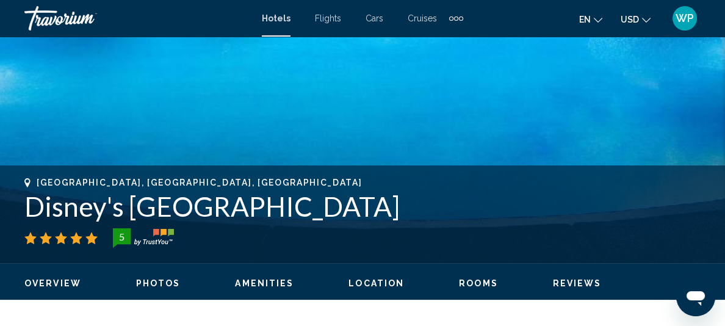
scroll to position [496, 0]
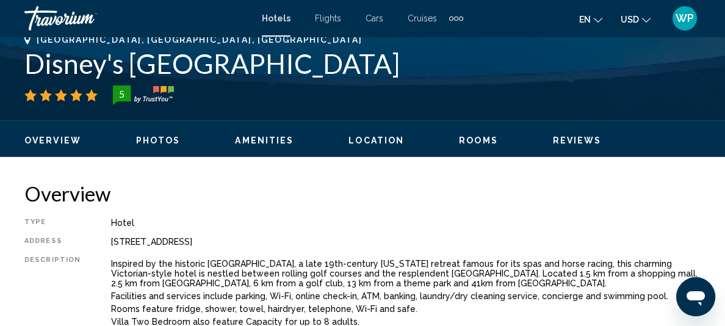
click at [469, 142] on span "Rooms" at bounding box center [478, 141] width 39 height 10
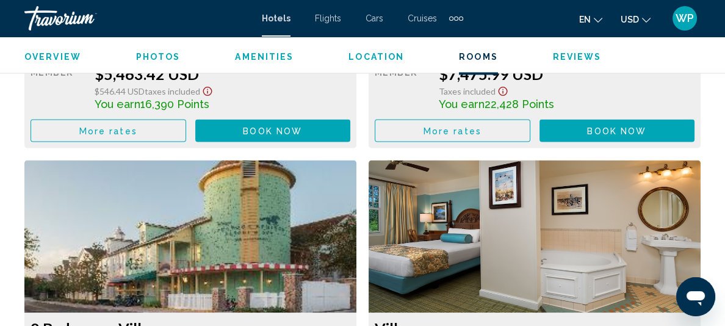
scroll to position [3088, 0]
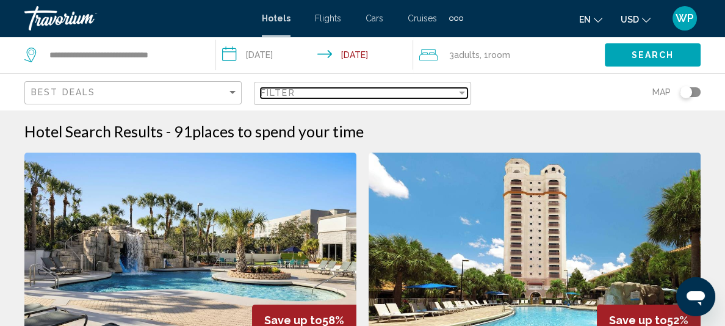
click at [401, 90] on div "Filter" at bounding box center [359, 93] width 196 height 10
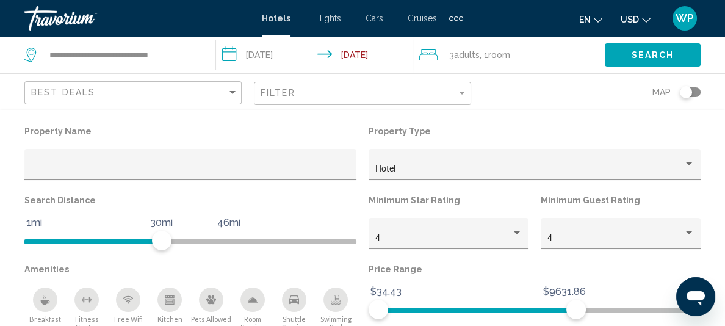
click at [684, 236] on div "Hotel Filters" at bounding box center [689, 233] width 11 height 10
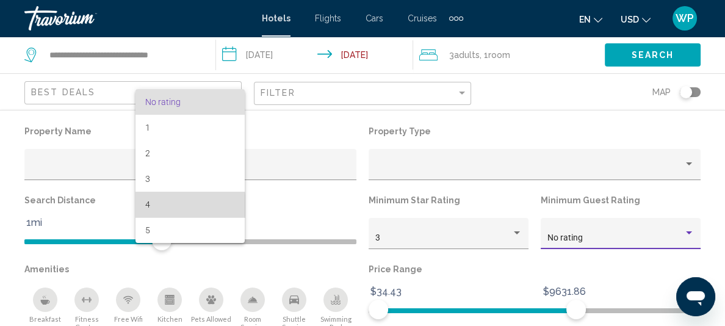
click at [176, 207] on span "4" at bounding box center [190, 205] width 90 height 26
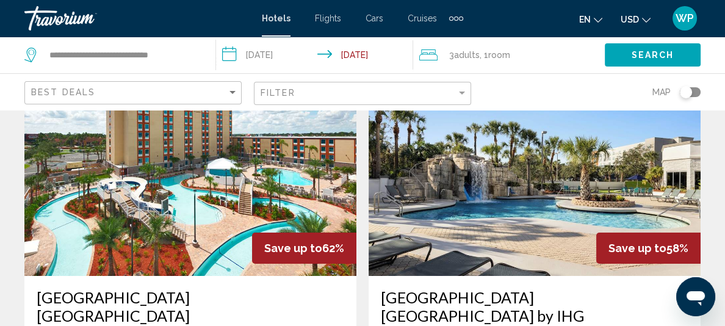
scroll to position [56, 0]
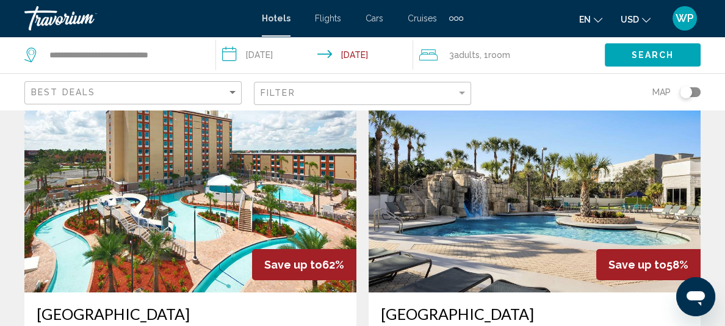
click at [205, 213] on img "Main content" at bounding box center [190, 194] width 332 height 195
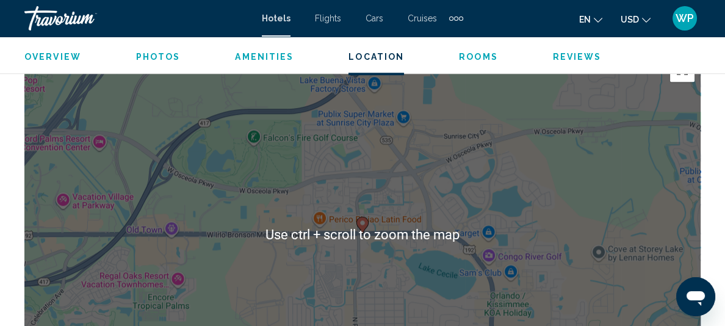
scroll to position [1329, 0]
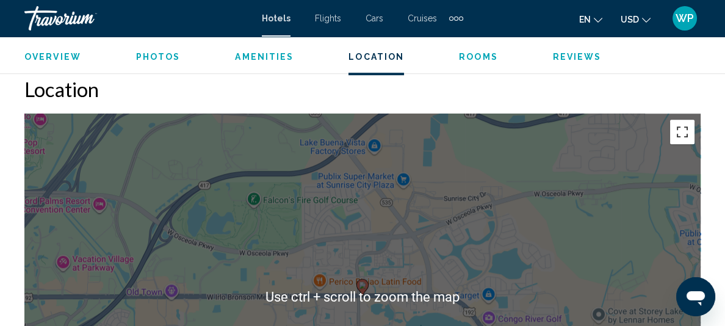
click at [678, 133] on button "Toggle fullscreen view" at bounding box center [683, 132] width 24 height 24
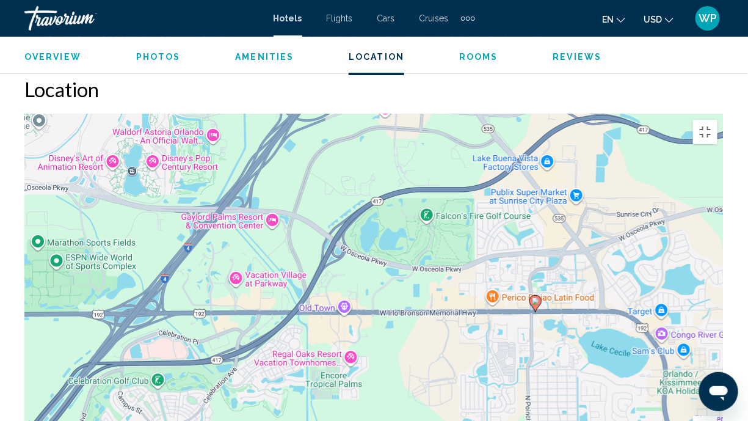
drag, startPoint x: 409, startPoint y: 288, endPoint x: 571, endPoint y: 304, distance: 163.2
click at [571, 304] on div "To activate drag with keyboard, press Alt + Enter. Once in keyboard drag state,…" at bounding box center [373, 297] width 699 height 366
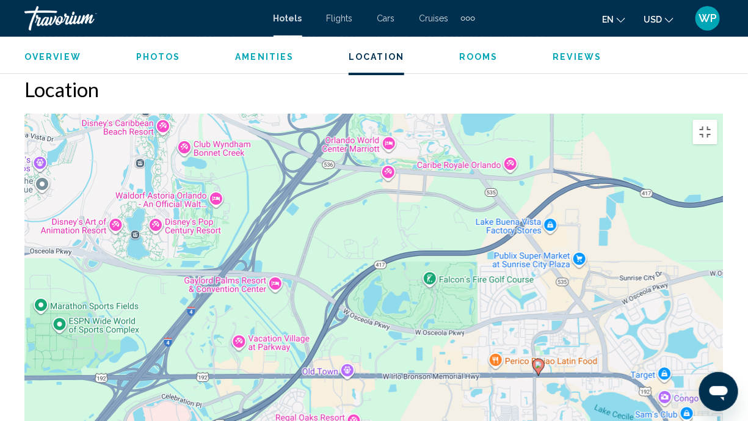
drag, startPoint x: 436, startPoint y: 272, endPoint x: 438, endPoint y: 345, distance: 73.3
click at [438, 325] on div "To activate drag with keyboard, press Alt + Enter. Once in keyboard drag state,…" at bounding box center [373, 297] width 699 height 366
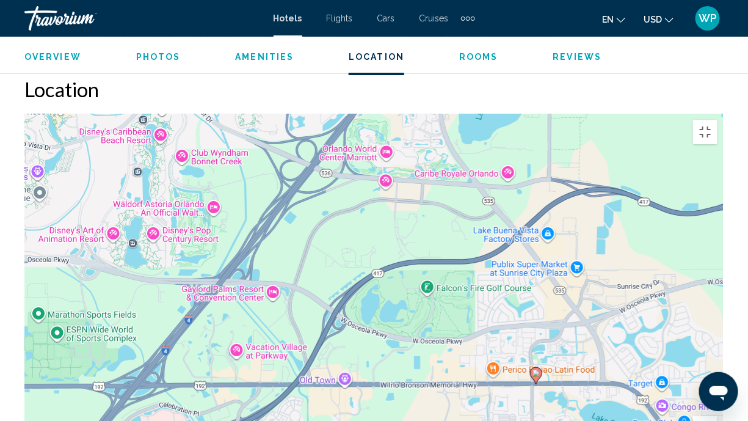
click at [524, 325] on div "To activate drag with keyboard, press Alt + Enter. Once in keyboard drag state,…" at bounding box center [373, 297] width 699 height 366
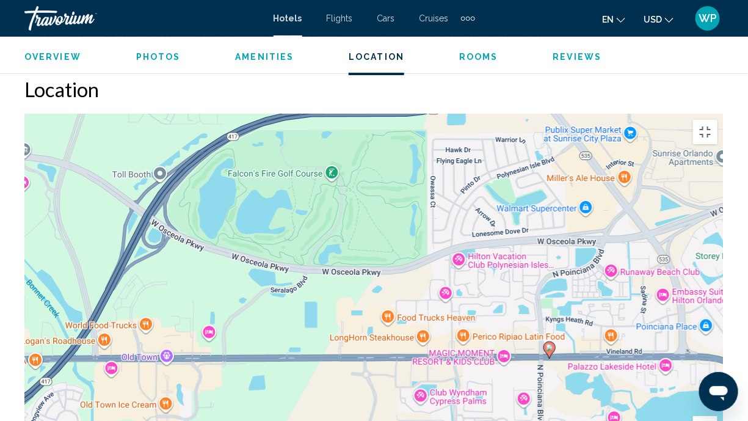
click at [567, 296] on div "To activate drag with keyboard, press Alt + Enter. Once in keyboard drag state,…" at bounding box center [373, 297] width 699 height 366
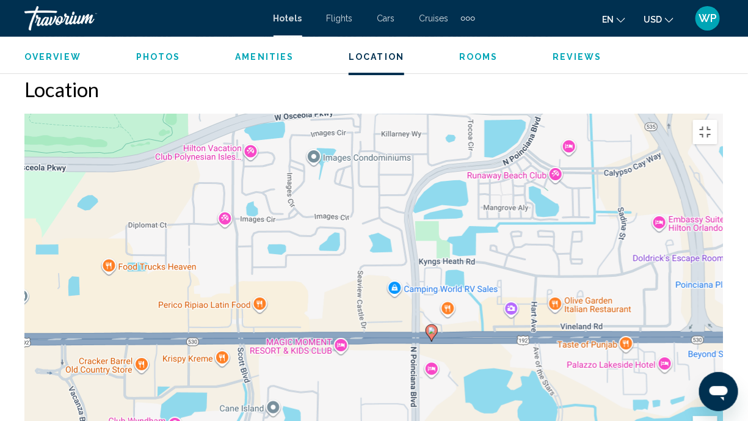
drag, startPoint x: 484, startPoint y: 284, endPoint x: 383, endPoint y: 291, distance: 101.6
click at [383, 291] on div "To activate drag with keyboard, press Alt + Enter. Once in keyboard drag state,…" at bounding box center [373, 297] width 699 height 366
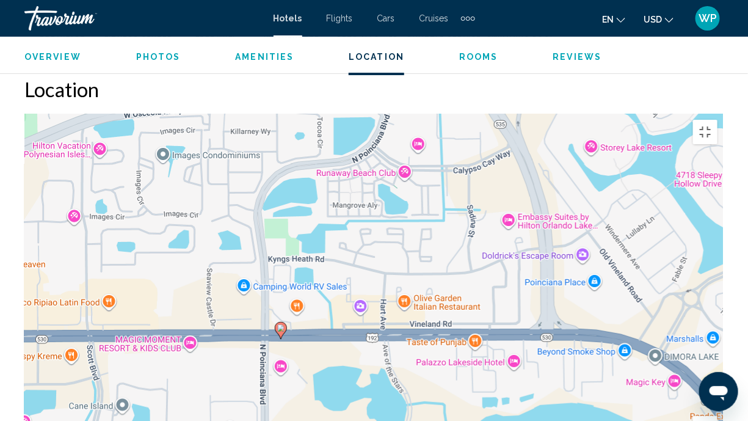
drag, startPoint x: 476, startPoint y: 307, endPoint x: 321, endPoint y: 303, distance: 155.2
click at [321, 303] on div "To activate drag with keyboard, press Alt + Enter. Once in keyboard drag state,…" at bounding box center [373, 297] width 699 height 366
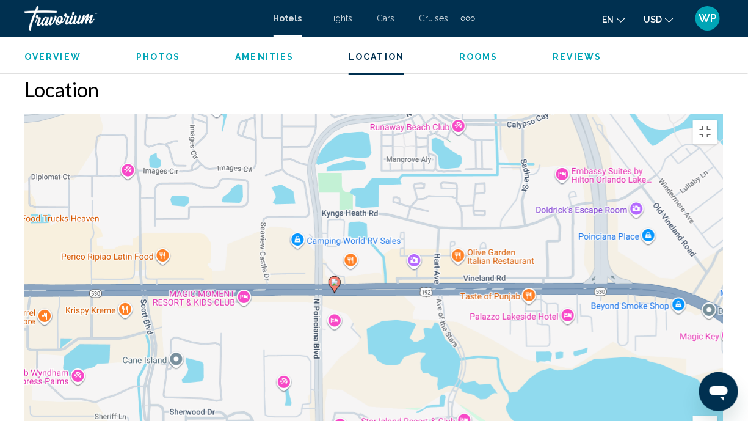
drag, startPoint x: 489, startPoint y: 329, endPoint x: 552, endPoint y: 288, distance: 74.7
click at [552, 288] on div "To activate drag with keyboard, press Alt + Enter. Once in keyboard drag state,…" at bounding box center [373, 297] width 699 height 366
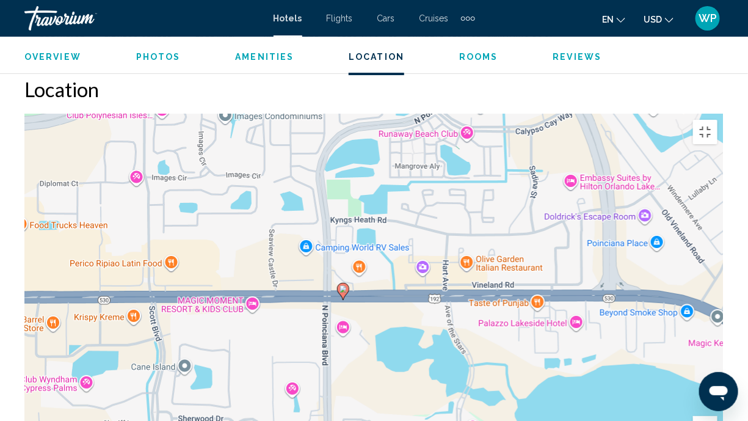
click at [382, 236] on div "To activate drag with keyboard, press Alt + Enter. Once in keyboard drag state,…" at bounding box center [373, 297] width 699 height 366
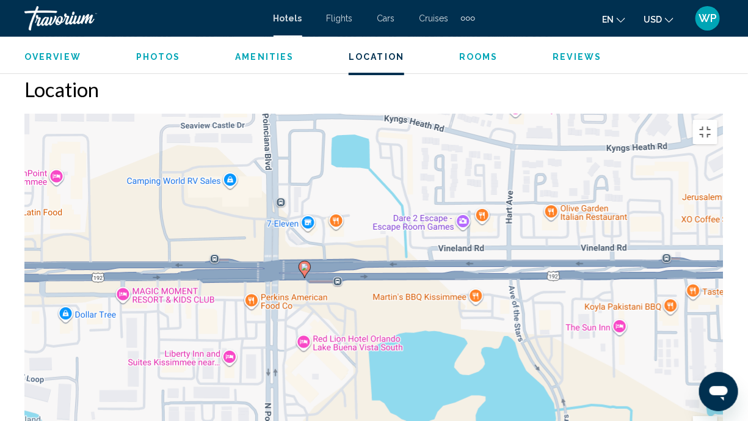
click at [428, 251] on div "To activate drag with keyboard, press Alt + Enter. Once in keyboard drag state,…" at bounding box center [373, 297] width 699 height 366
click at [429, 251] on div "To activate drag with keyboard, press Alt + Enter. Once in keyboard drag state,…" at bounding box center [373, 297] width 699 height 366
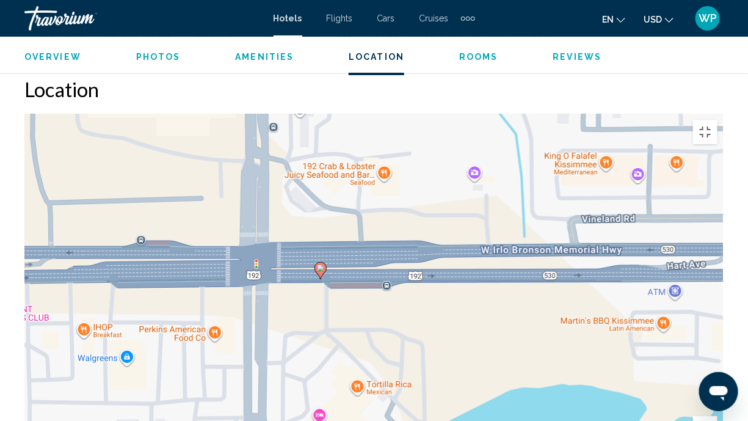
drag, startPoint x: 315, startPoint y: 206, endPoint x: 458, endPoint y: 268, distance: 155.6
click at [458, 268] on div "To activate drag with keyboard, press Alt + Enter. Once in keyboard drag state,…" at bounding box center [373, 297] width 699 height 366
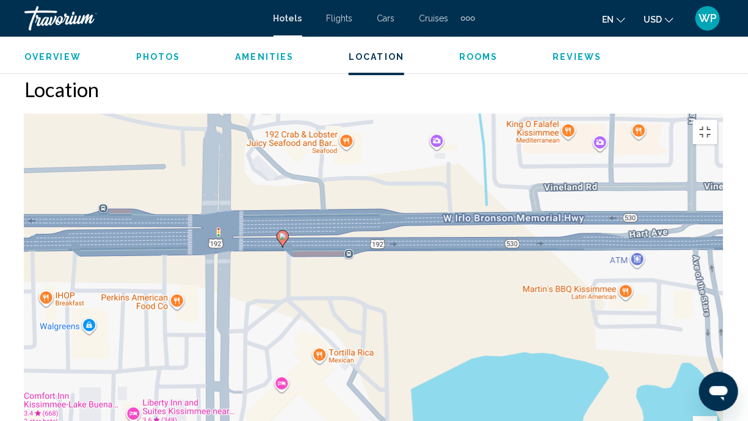
drag, startPoint x: 338, startPoint y: 324, endPoint x: 273, endPoint y: 405, distance: 103.4
click at [273, 325] on div "To activate drag with keyboard, press Alt + Enter. Once in keyboard drag state,…" at bounding box center [373, 297] width 699 height 366
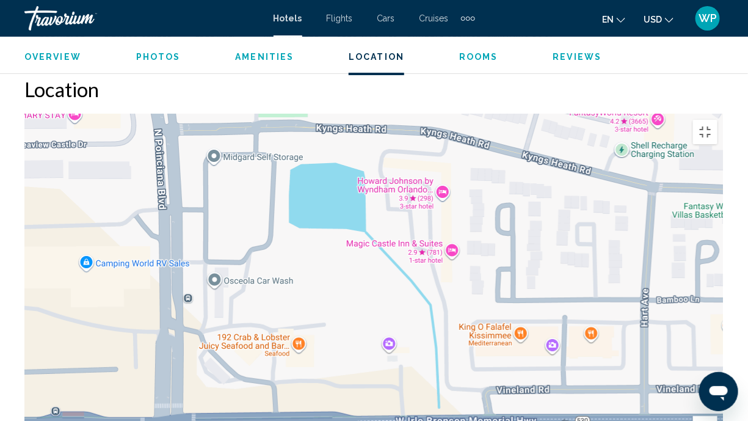
drag, startPoint x: 401, startPoint y: 226, endPoint x: 394, endPoint y: 325, distance: 99.2
click at [394, 325] on div "To activate drag with keyboard, press Alt + Enter. Once in keyboard drag state,…" at bounding box center [373, 297] width 699 height 366
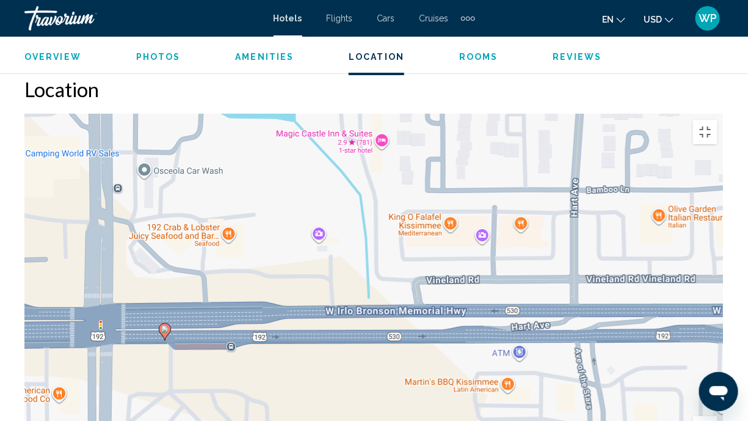
drag, startPoint x: 431, startPoint y: 393, endPoint x: 340, endPoint y: 267, distance: 155.6
click at [359, 281] on div "To activate drag with keyboard, press Alt + Enter. Once in keyboard drag state,…" at bounding box center [373, 297] width 699 height 366
click at [198, 147] on div "To activate drag with keyboard, press Alt + Enter. Once in keyboard drag state,…" at bounding box center [373, 297] width 699 height 366
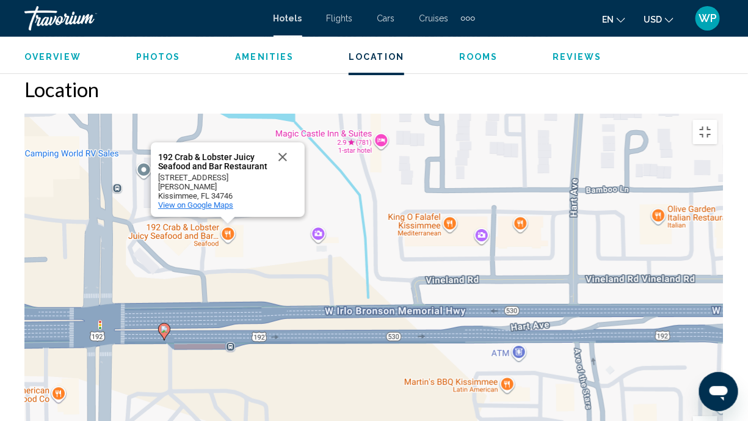
click at [213, 200] on span "View on Google Maps" at bounding box center [195, 204] width 75 height 9
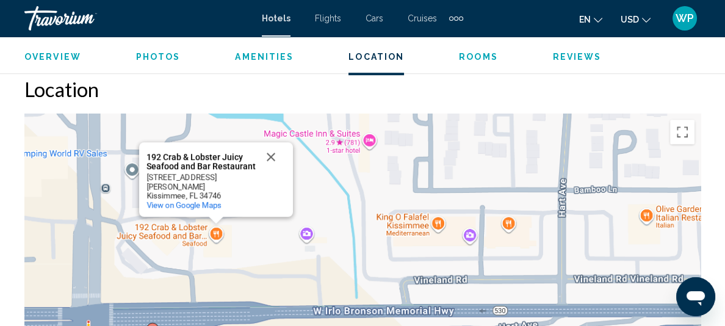
click at [470, 52] on span "Rooms" at bounding box center [478, 57] width 39 height 10
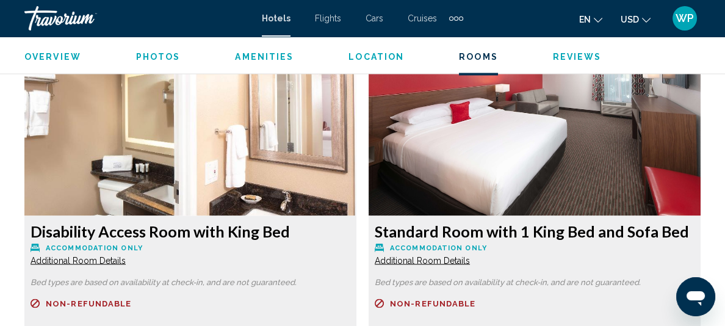
scroll to position [2592, 0]
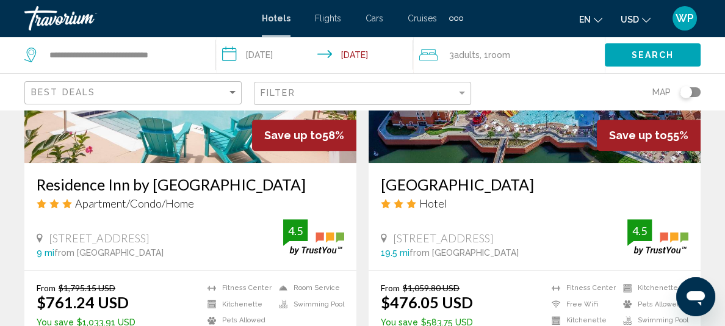
scroll to position [555, 0]
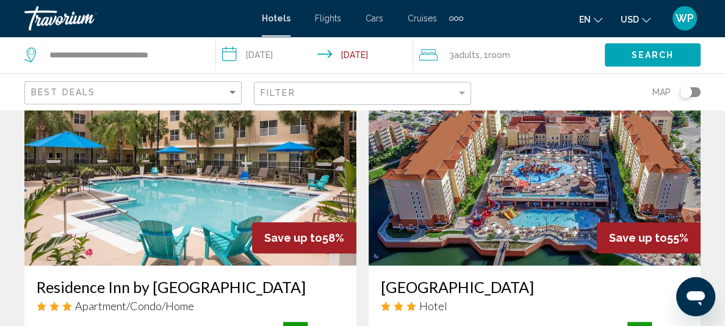
click at [369, 198] on img "Main content" at bounding box center [535, 167] width 332 height 195
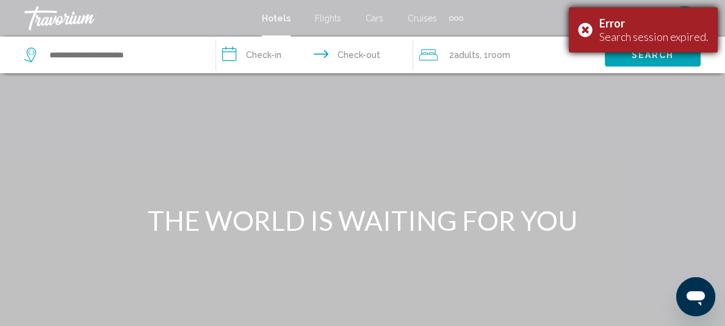
click at [589, 29] on div "Error Search session expired." at bounding box center [643, 29] width 149 height 45
